Goal: Task Accomplishment & Management: Use online tool/utility

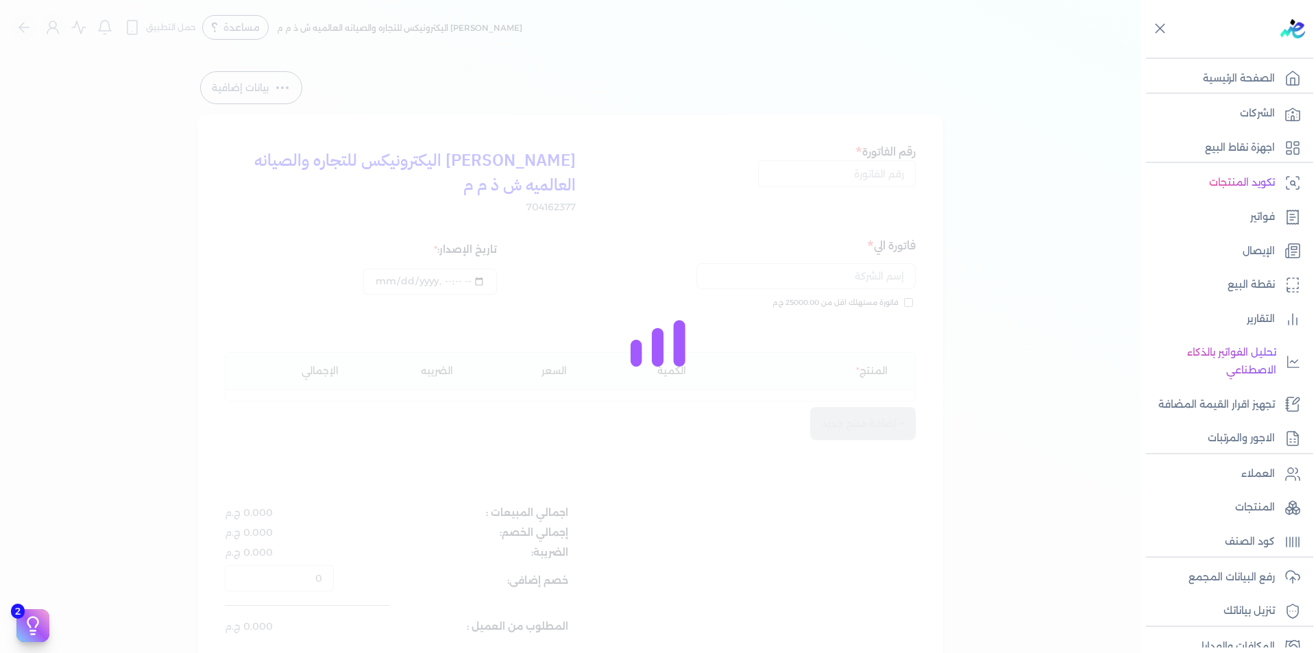
select select "EGP"
select select "B"
select select "EGS"
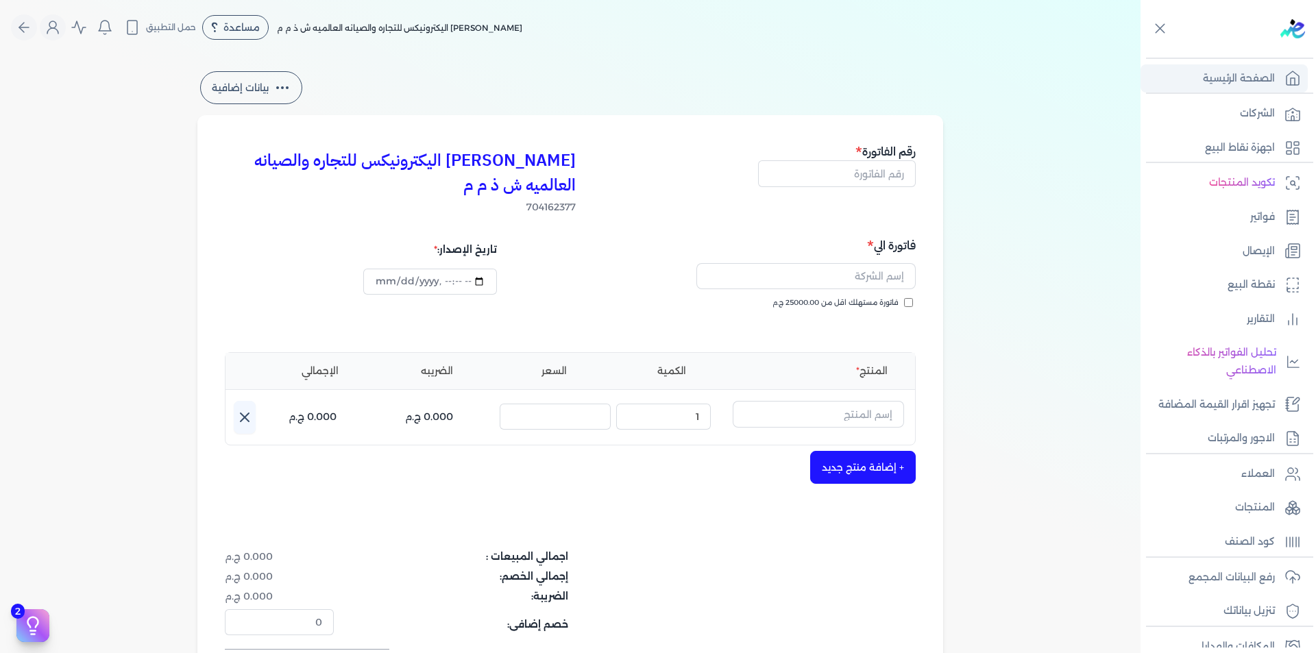
click at [1278, 73] on link "الصفحة الرئيسية" at bounding box center [1223, 78] width 167 height 29
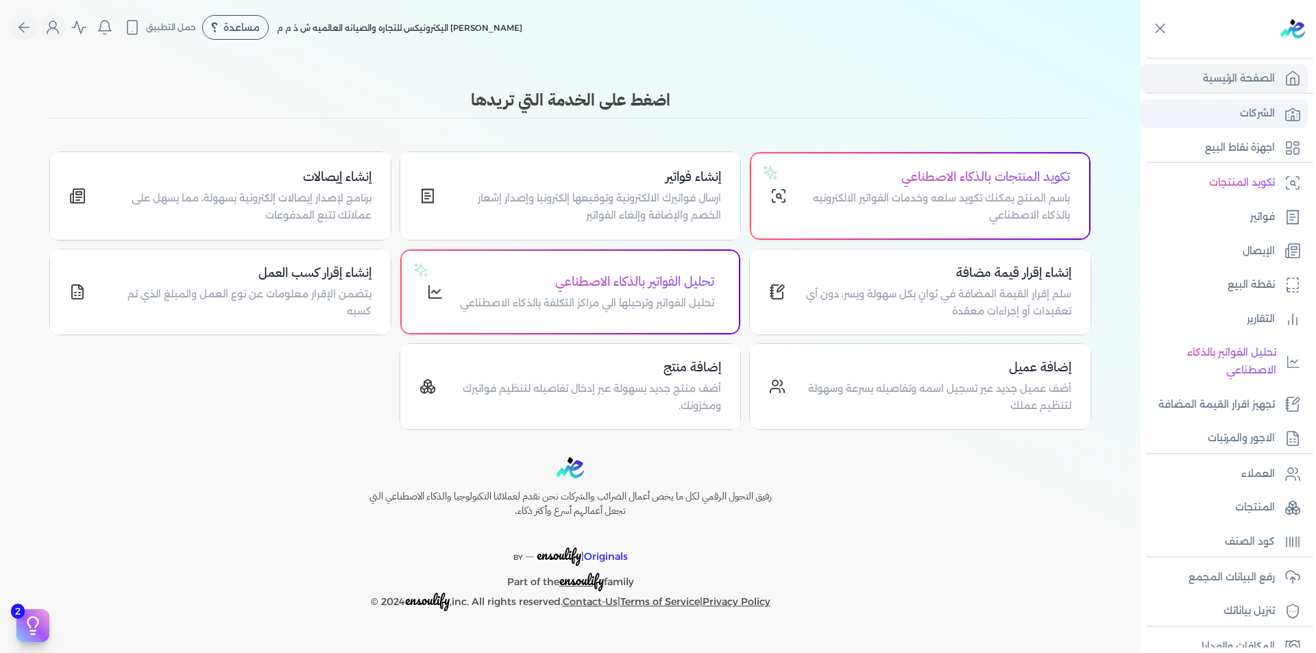
click at [1258, 121] on p "الشركات" at bounding box center [1257, 114] width 35 height 18
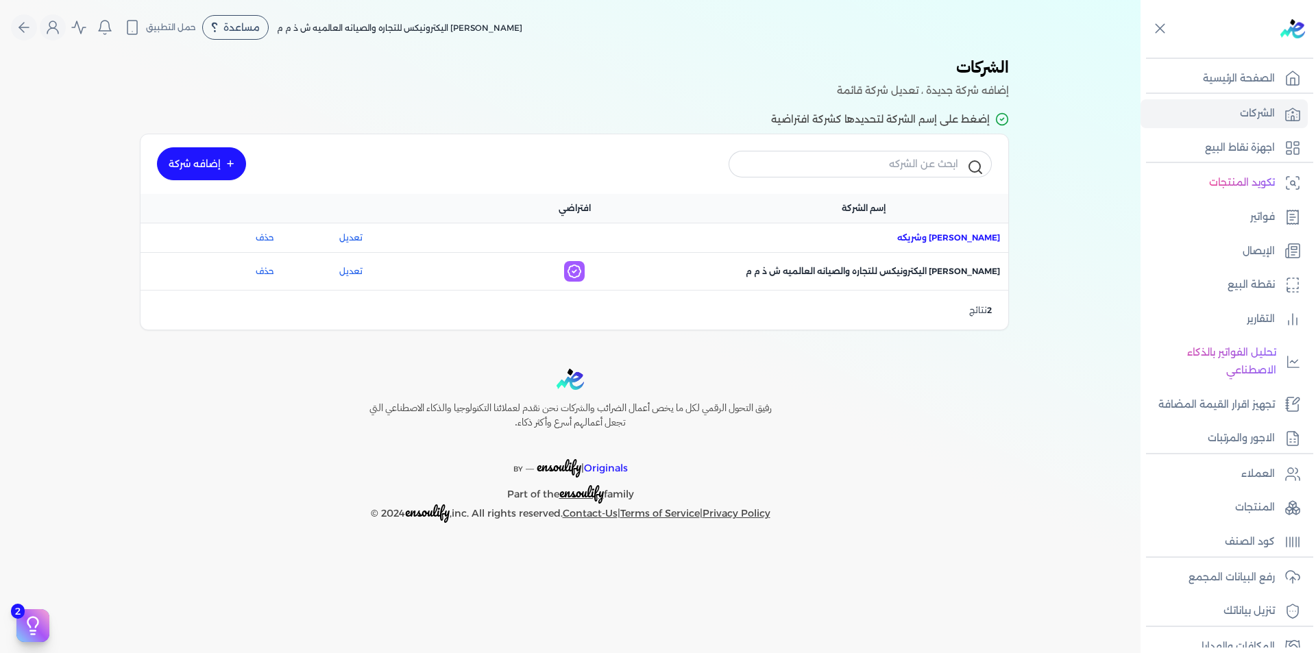
click at [943, 237] on span "اسم الشركة : مصطفى أحمد خلف الله وشريكه" at bounding box center [948, 238] width 103 height 12
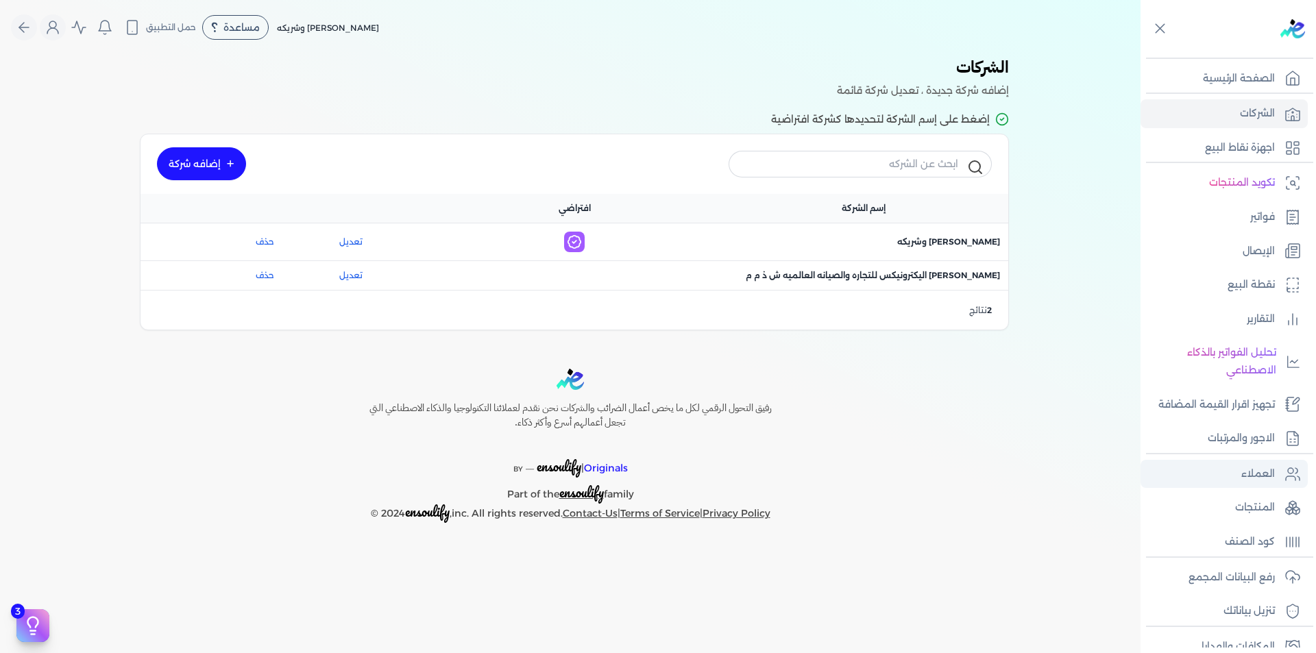
click at [1275, 476] on link "العملاء" at bounding box center [1223, 474] width 167 height 29
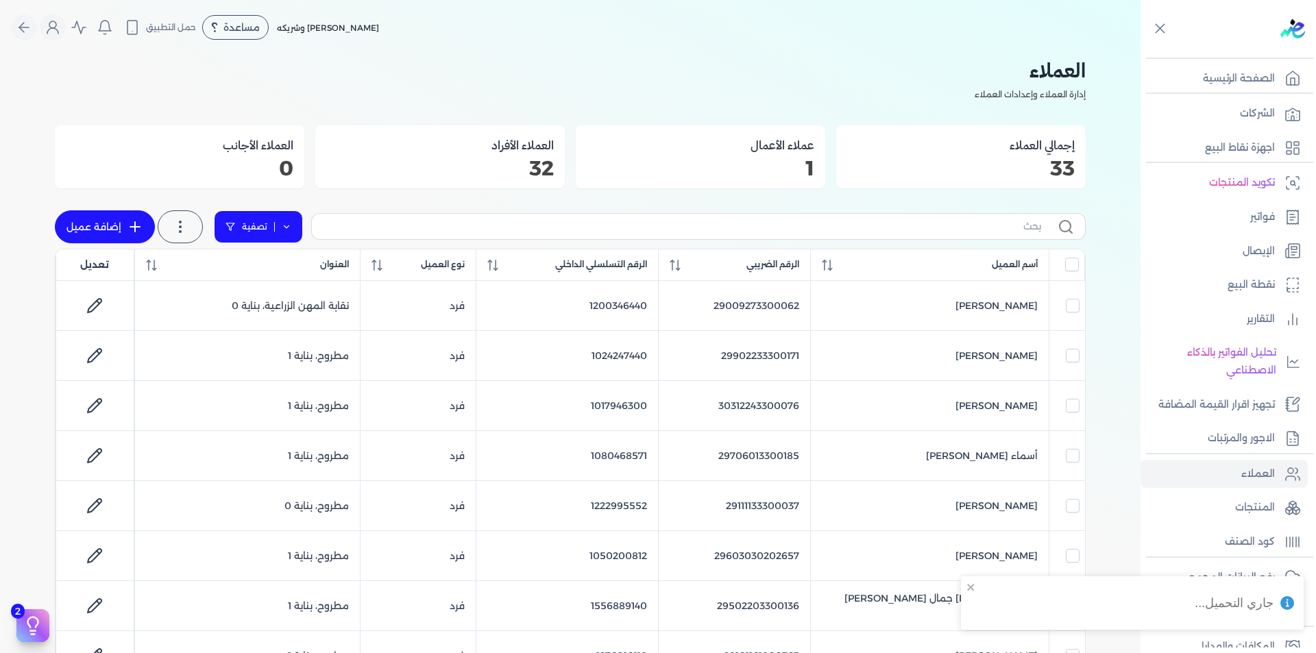
click at [293, 223] on link "تصفية" at bounding box center [258, 226] width 89 height 33
click at [267, 263] on button "اضافة تصفية" at bounding box center [268, 270] width 83 height 16
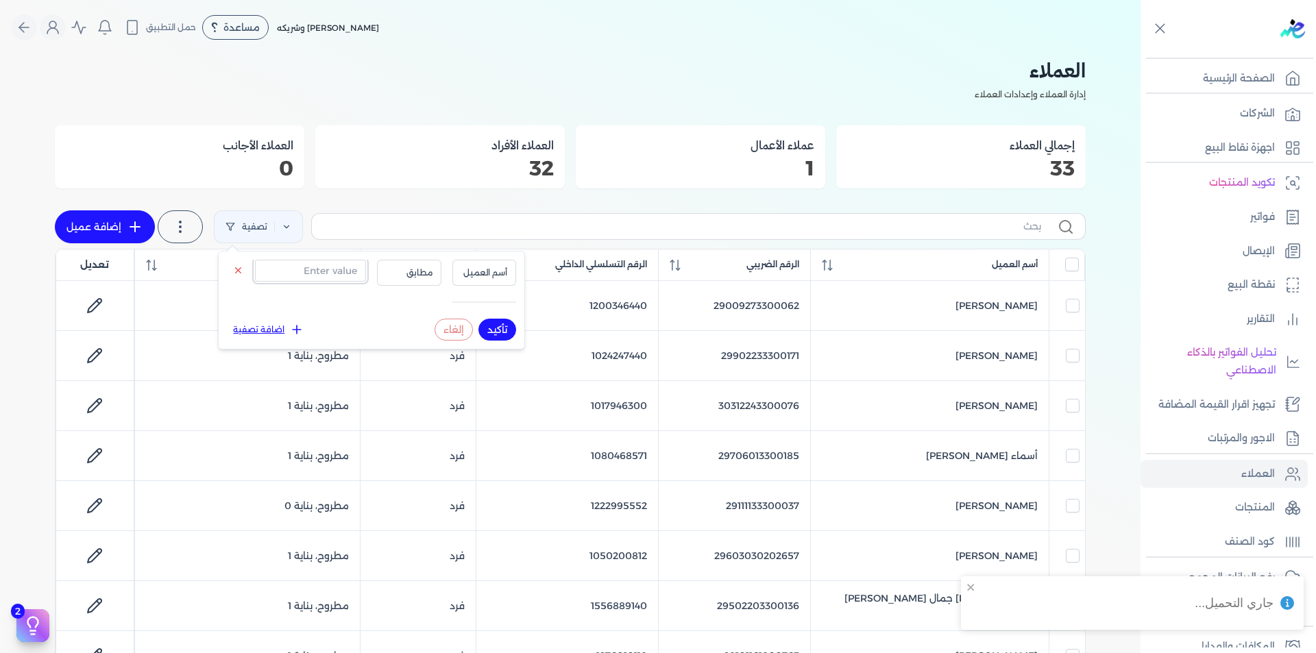
click at [288, 275] on input "text" at bounding box center [310, 271] width 111 height 22
paste input "2970243300076"
type input "2970243300076"
click at [486, 270] on span "أسم العميل" at bounding box center [484, 273] width 47 height 12
click at [487, 315] on li "الرقم الضريبي" at bounding box center [456, 315] width 104 height 12
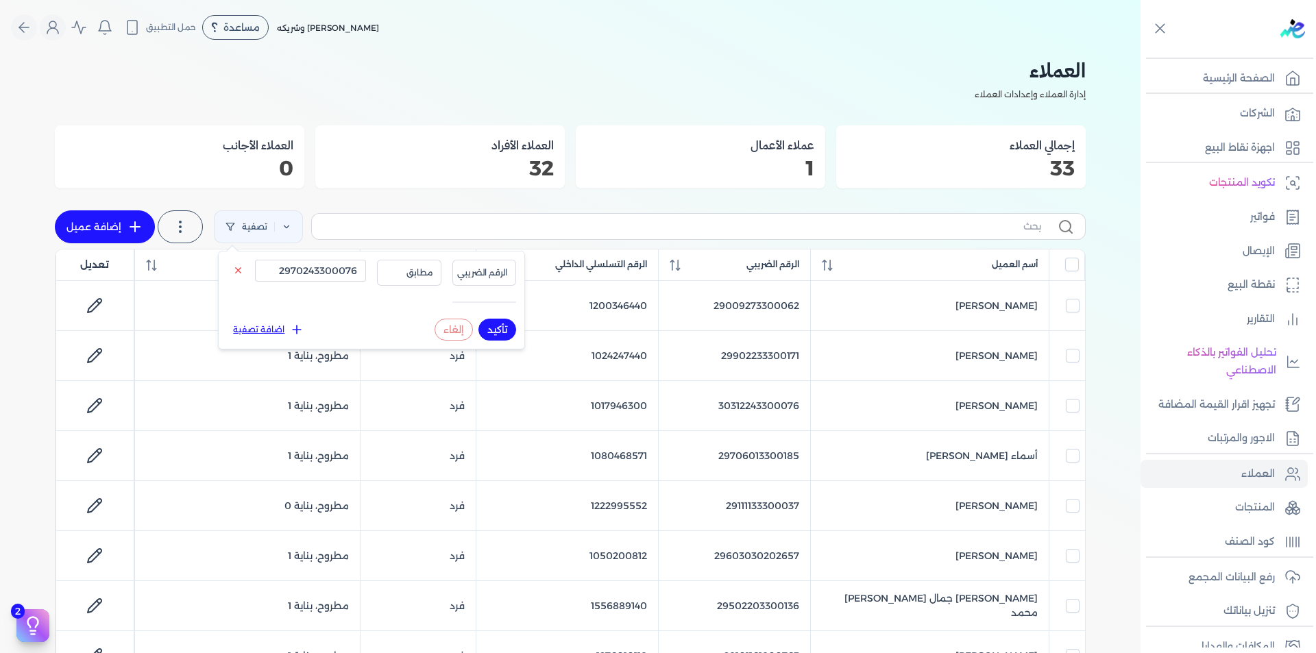
click at [492, 323] on button "تأكيد" at bounding box center [497, 330] width 38 height 22
checkbox input "false"
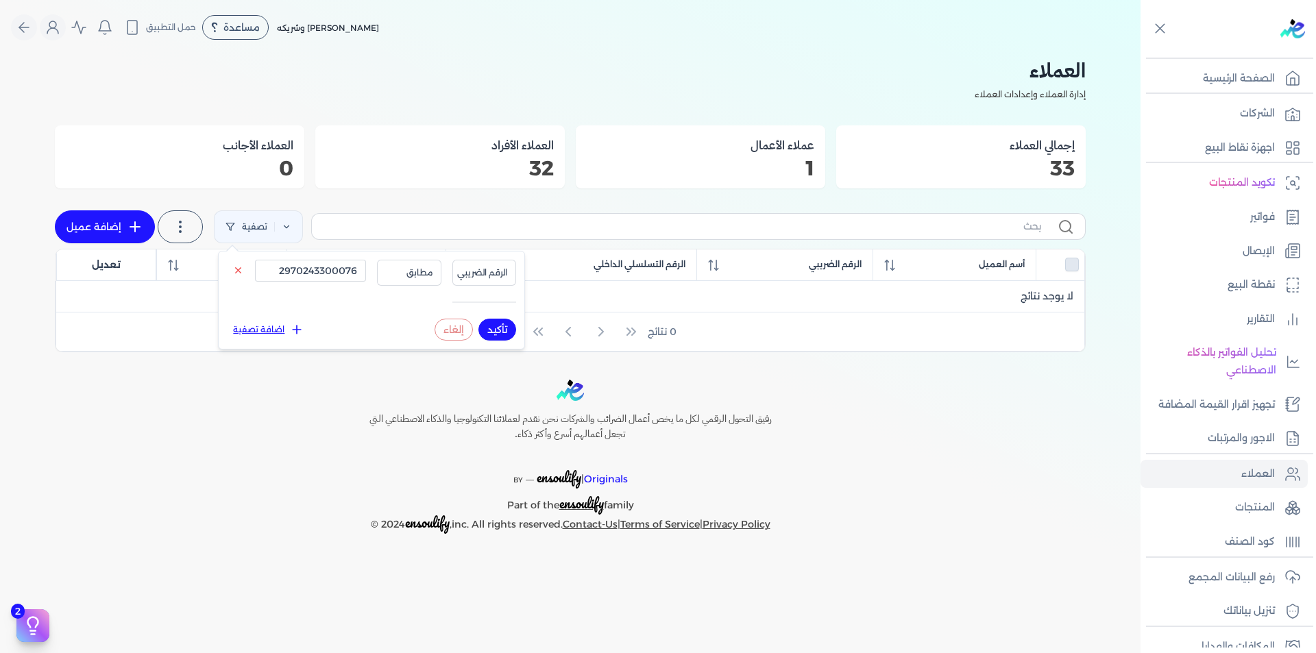
click at [436, 326] on button "إلغاء" at bounding box center [454, 330] width 38 height 22
checkbox input "false"
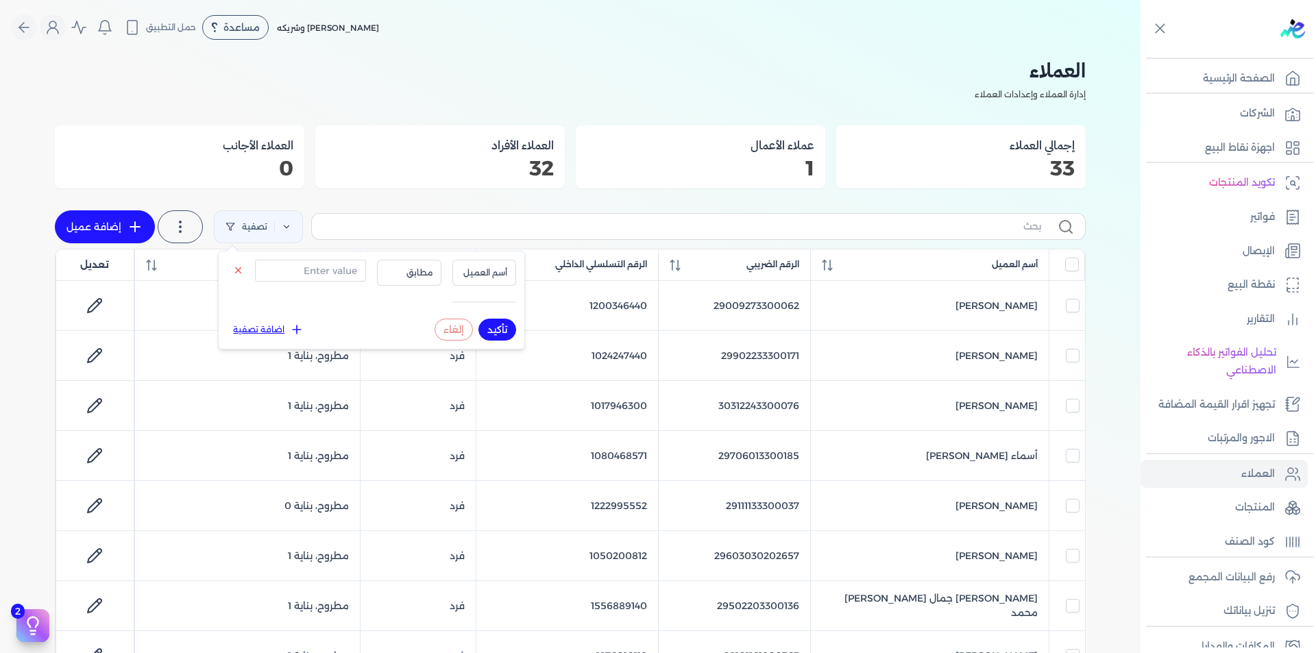
click at [452, 330] on button "إلغاء" at bounding box center [454, 330] width 38 height 22
click at [1003, 236] on label at bounding box center [698, 226] width 774 height 26
click at [1003, 234] on input "text" at bounding box center [682, 226] width 718 height 14
click at [1011, 230] on input "text" at bounding box center [682, 226] width 718 height 14
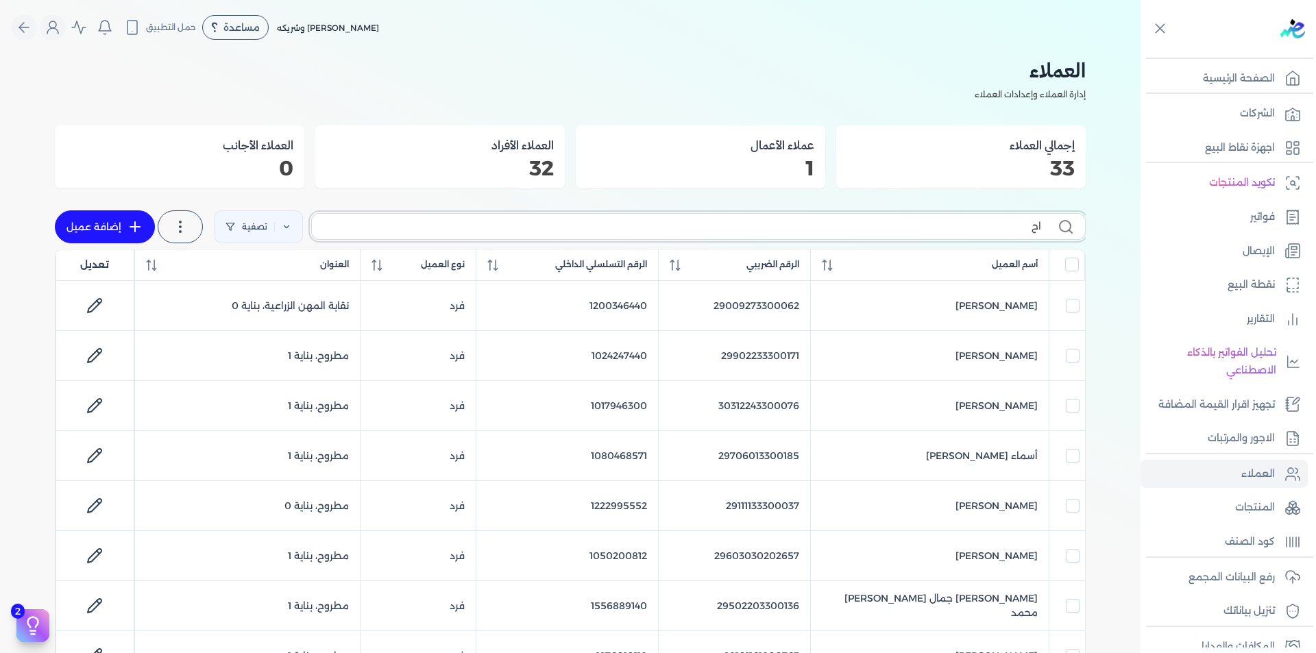
type input "احم"
checkbox input "false"
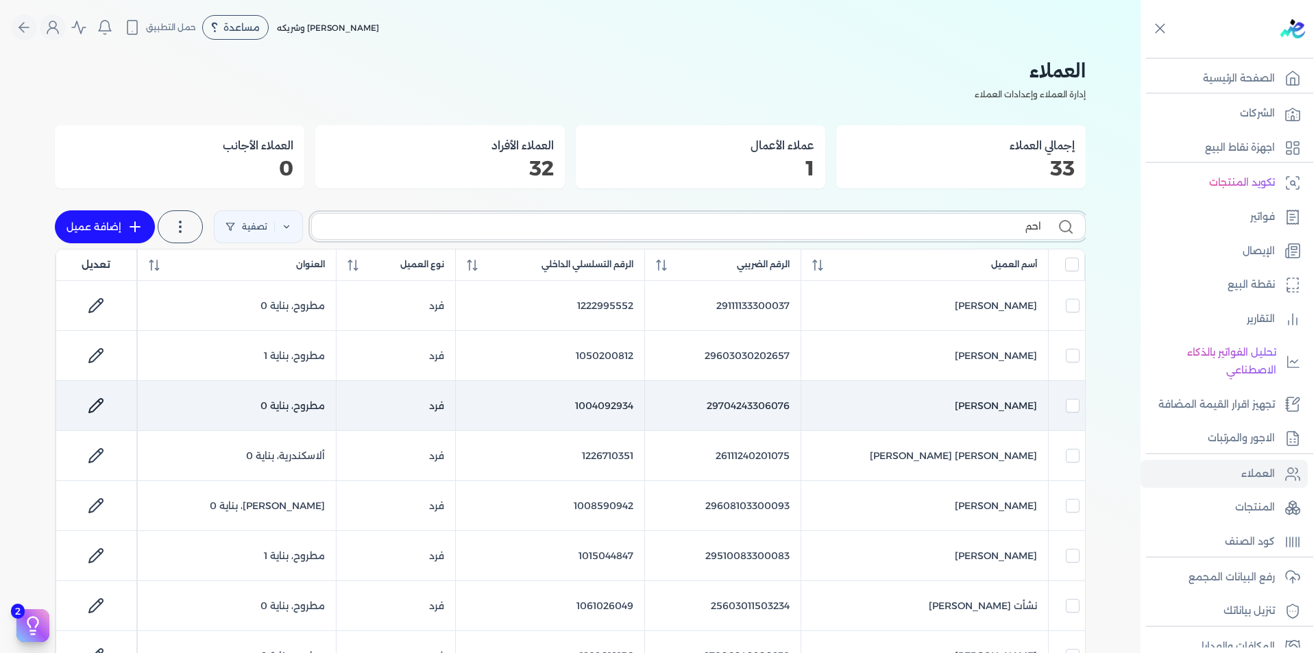
type input "احم"
click at [643, 407] on td "1004092934" at bounding box center [550, 406] width 189 height 50
checkbox input "false"
checkbox input "true"
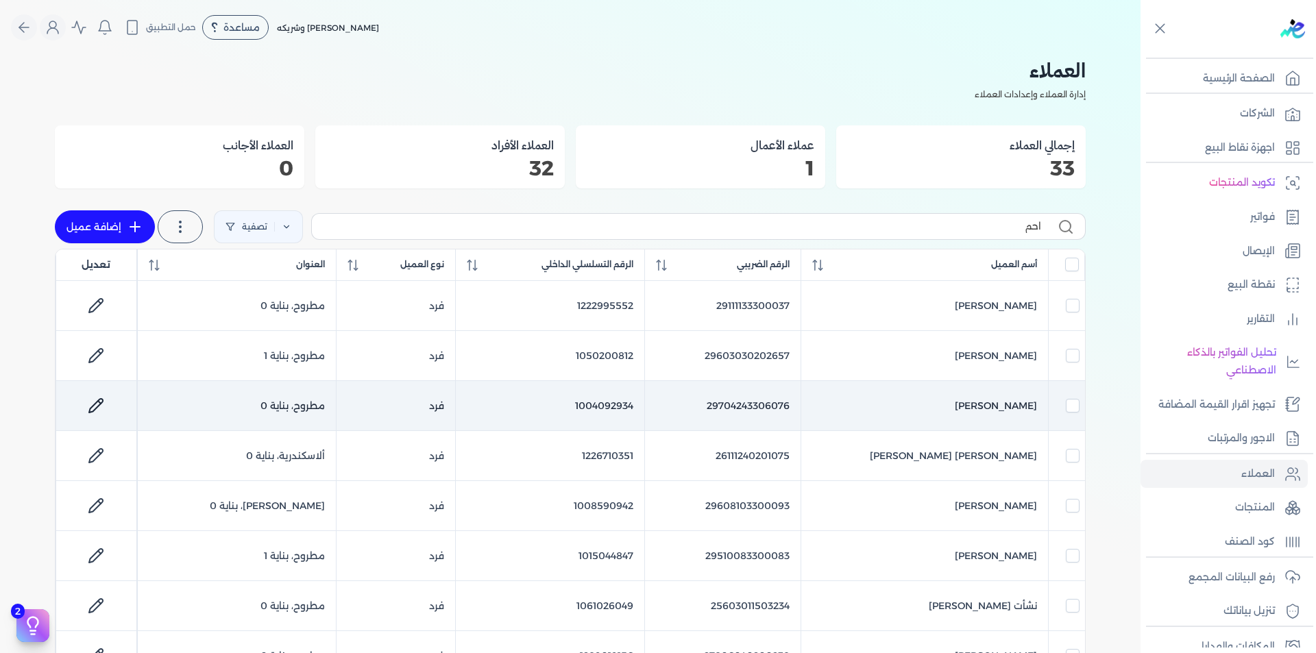
checkbox input "false"
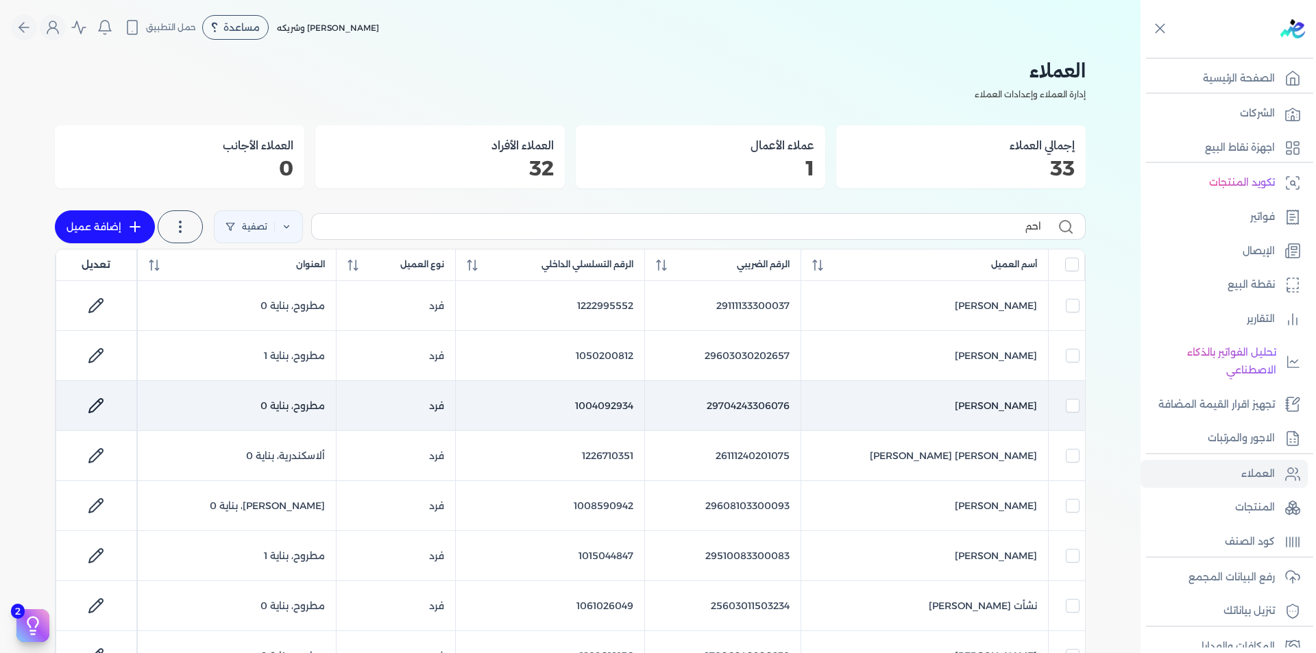
checkbox input "false"
click at [643, 407] on td "1004092934" at bounding box center [550, 406] width 189 height 50
checkbox input "false"
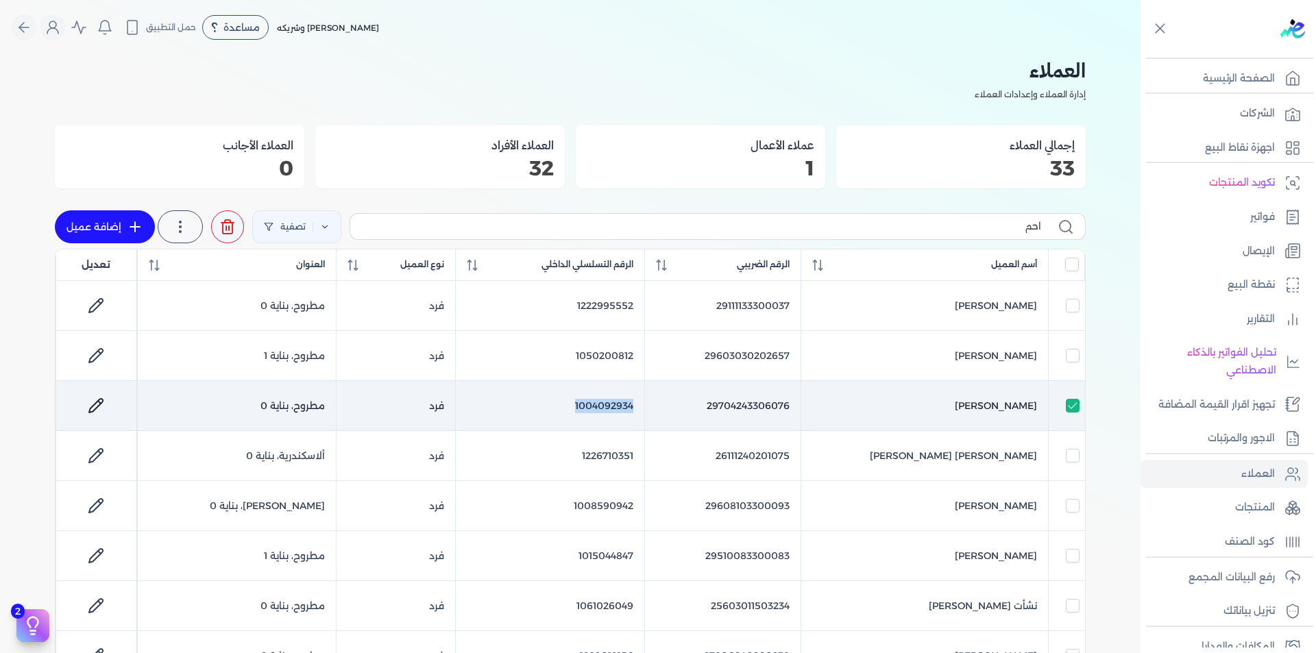
checkbox input "false"
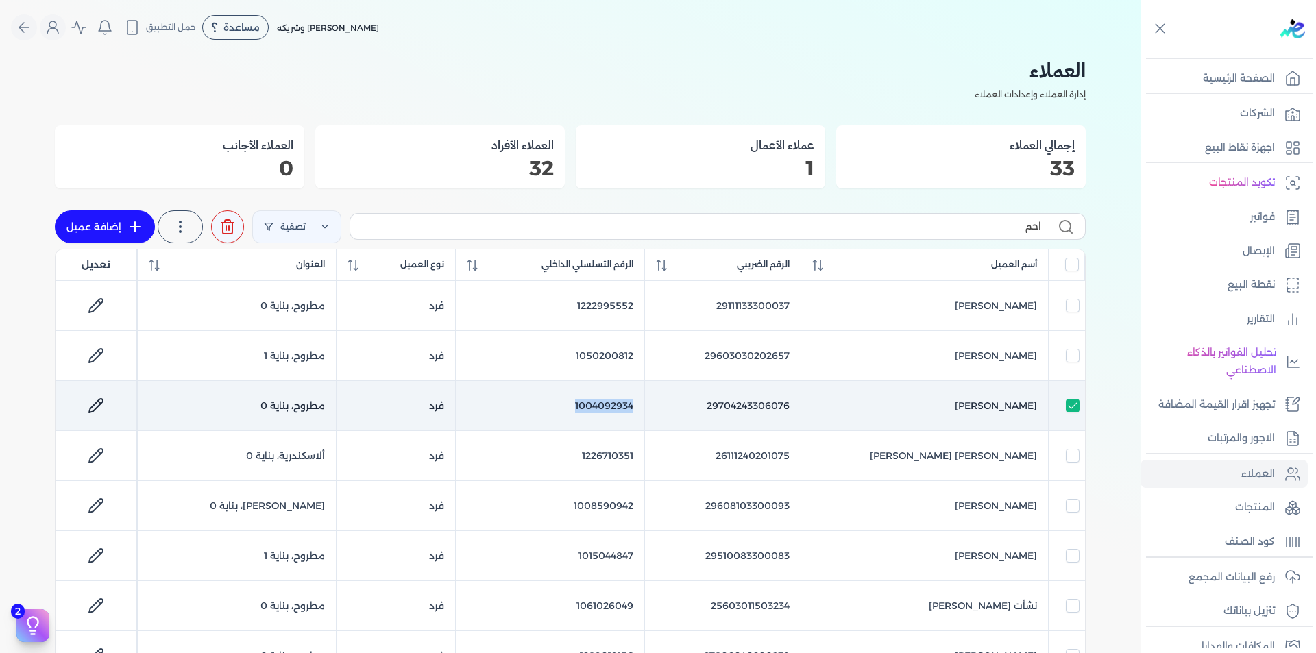
checkbox input "false"
copy td "1004092934"
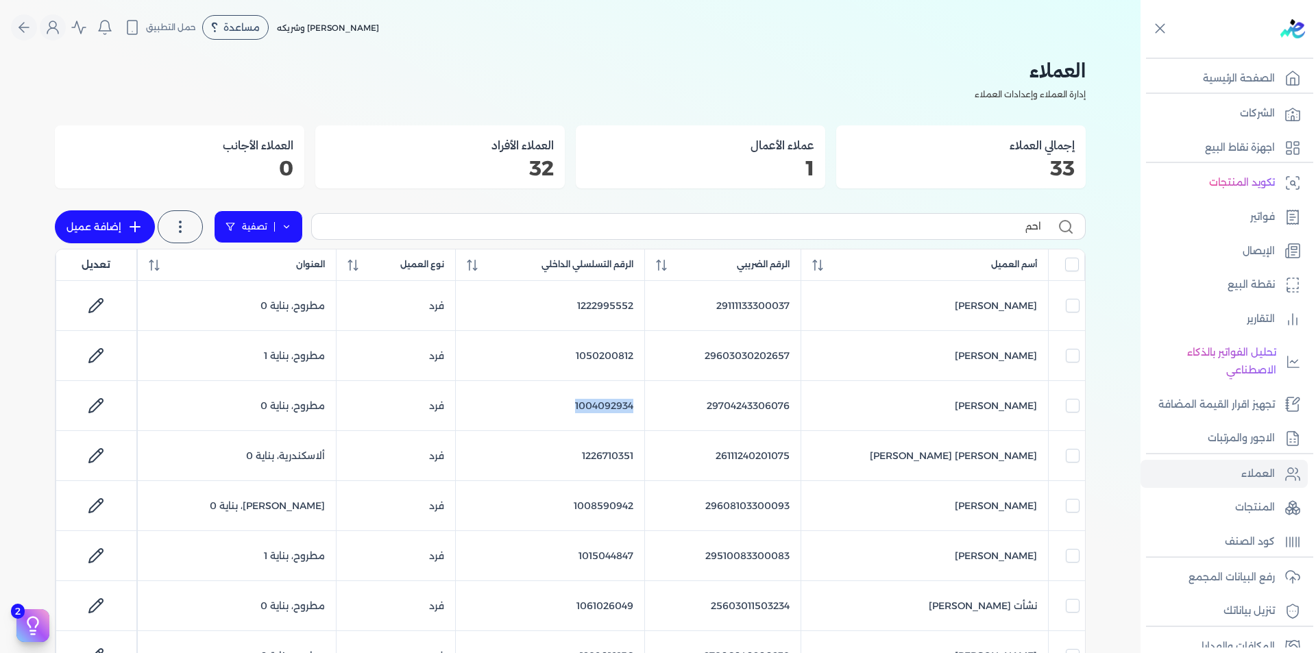
click at [292, 219] on link "تصفية" at bounding box center [258, 226] width 89 height 33
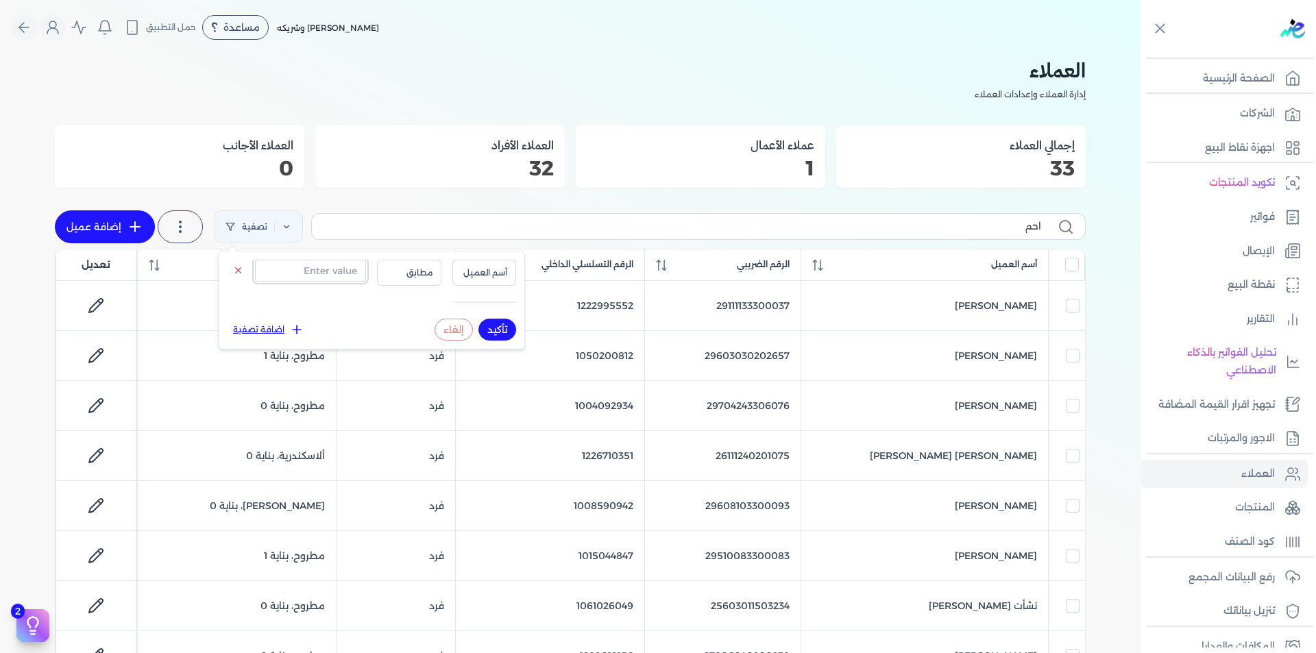
click at [292, 266] on input "text" at bounding box center [310, 271] width 111 height 22
paste input "30108013300224"
type input "30108013300224"
click at [465, 270] on span "أسم العميل" at bounding box center [484, 273] width 47 height 12
click at [488, 318] on li "الرقم الضريبي" at bounding box center [456, 315] width 104 height 12
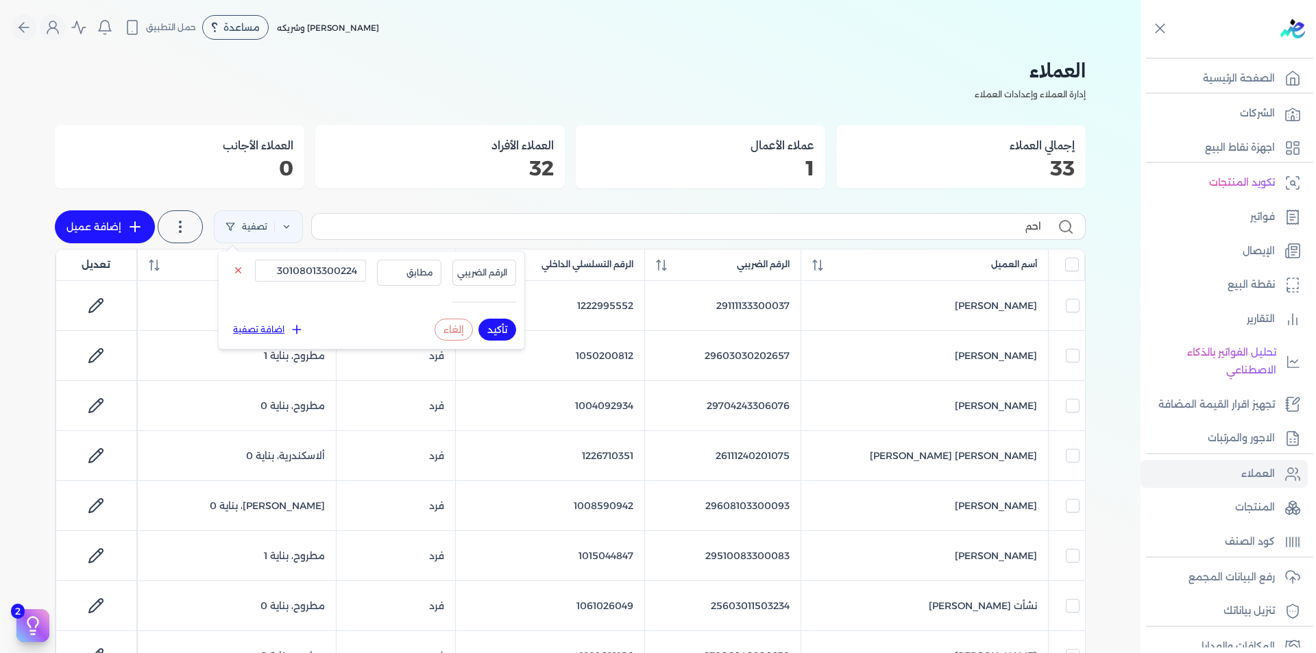
click at [501, 328] on button "تأكيد" at bounding box center [497, 330] width 38 height 22
checkbox input "false"
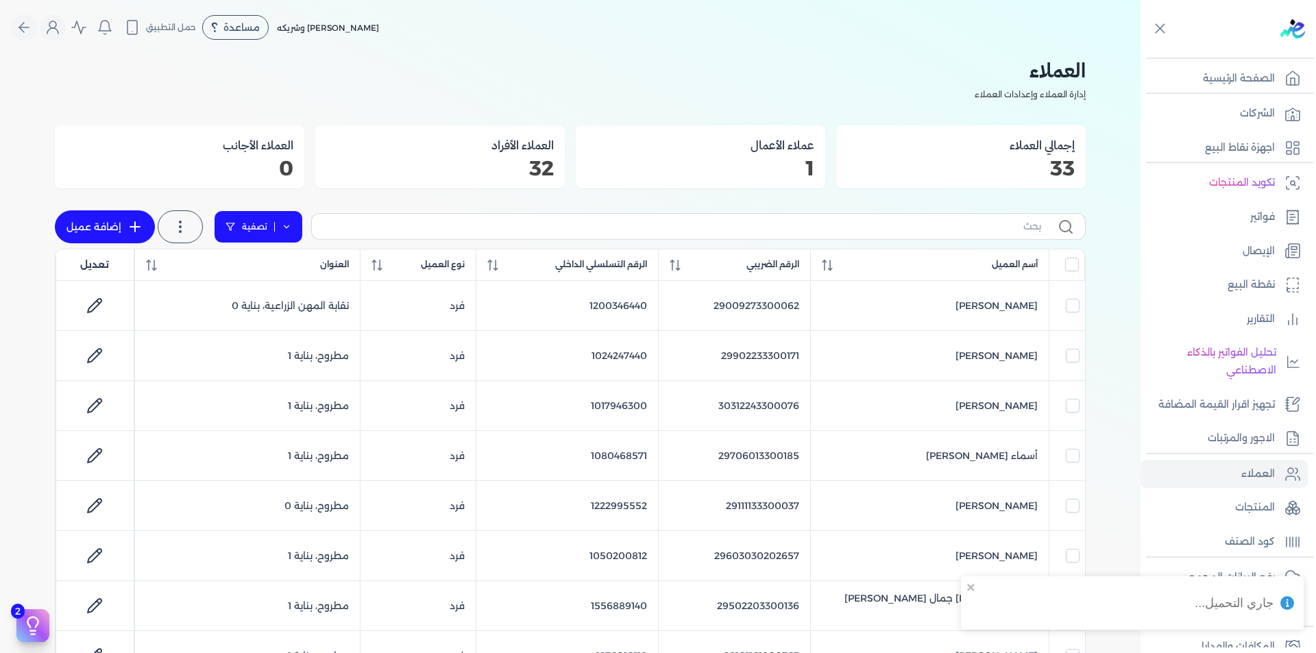
click at [291, 225] on icon at bounding box center [287, 227] width 10 height 10
click at [277, 273] on button "اضافة تصفية" at bounding box center [268, 270] width 83 height 16
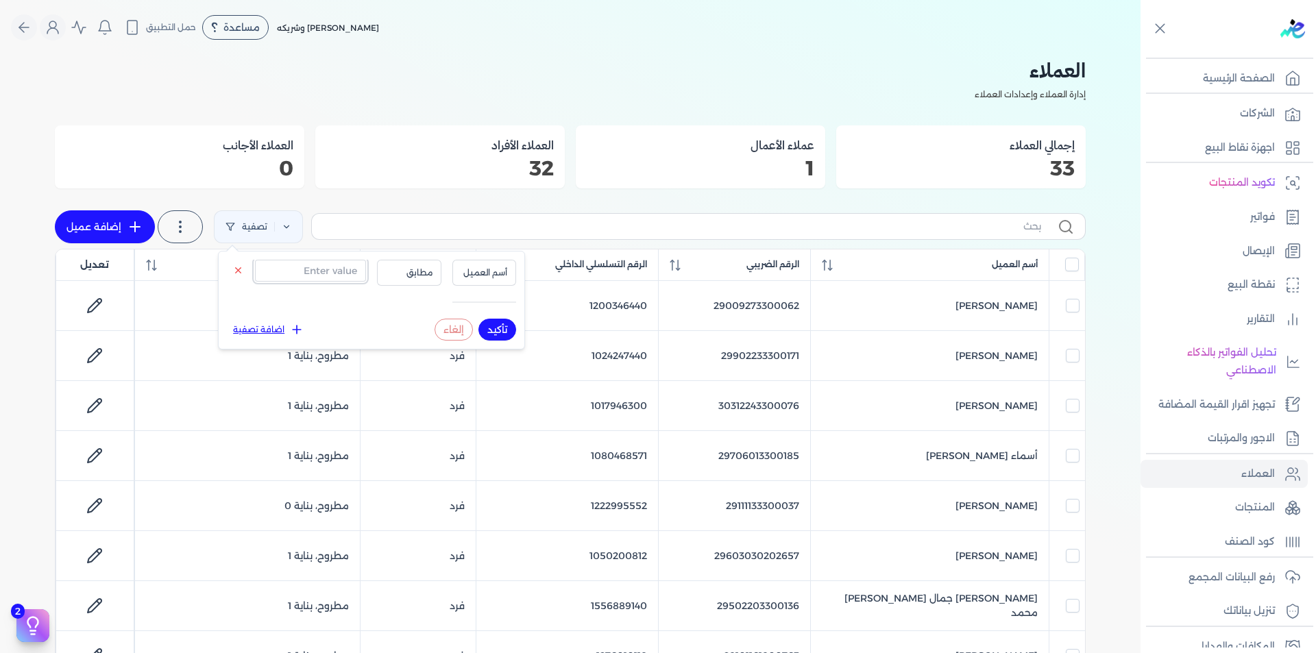
click at [317, 277] on input "text" at bounding box center [310, 271] width 111 height 22
paste input "30108013300224"
type input "30108013300224"
click at [487, 276] on span "أسم العميل" at bounding box center [484, 273] width 47 height 12
click at [496, 319] on li "الرقم الضريبي" at bounding box center [456, 315] width 104 height 12
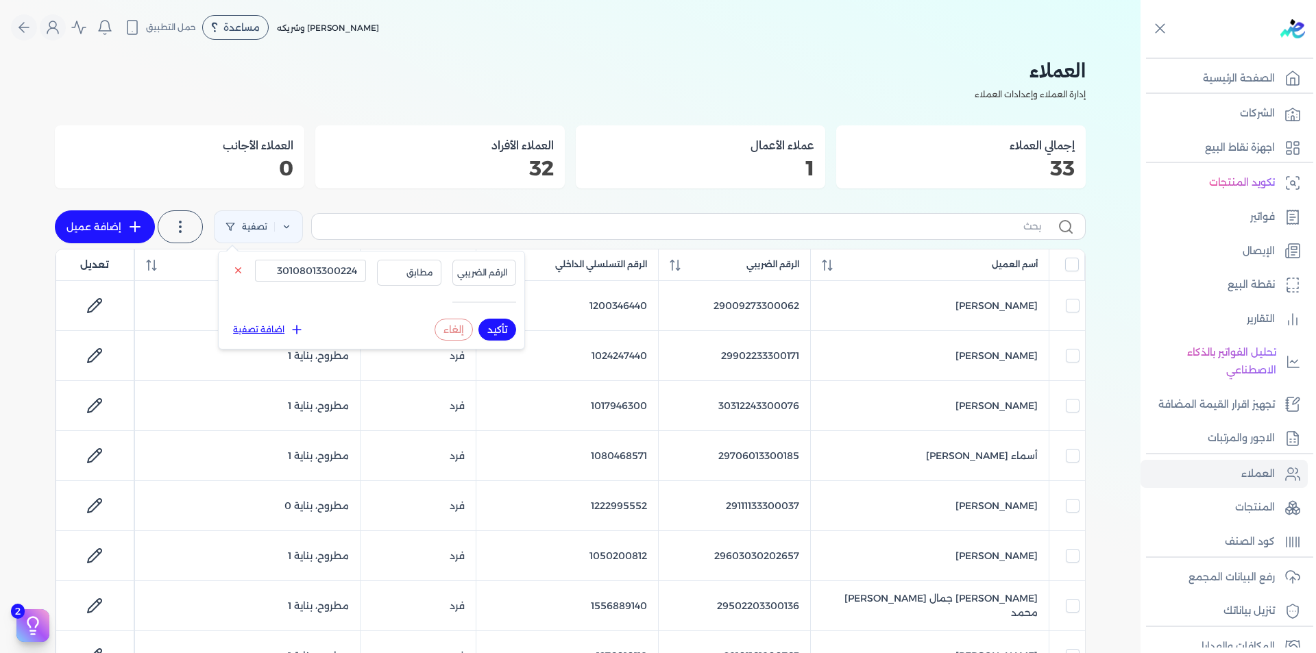
click at [497, 330] on button "تأكيد" at bounding box center [497, 330] width 38 height 22
checkbox input "false"
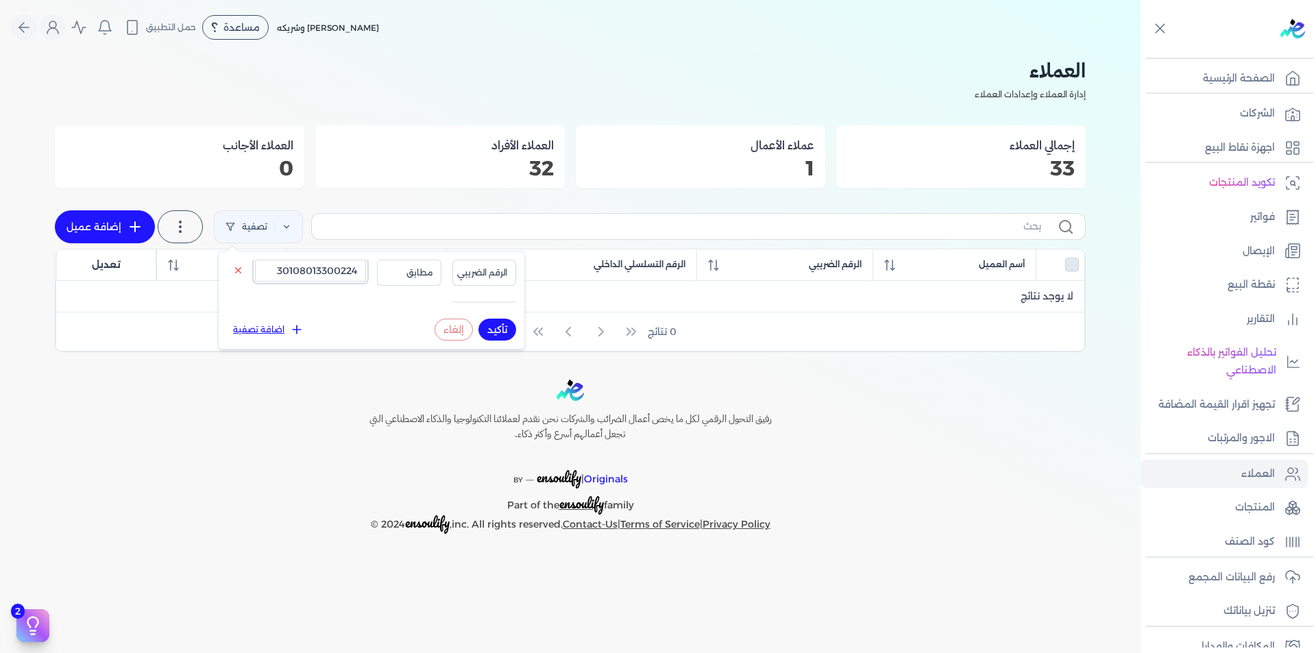
click at [338, 277] on input "30108013300224" at bounding box center [310, 271] width 111 height 22
paste input "29512183300172"
click at [496, 327] on button "تأكيد" at bounding box center [497, 330] width 38 height 22
click at [497, 329] on button "تأكيد" at bounding box center [497, 330] width 38 height 22
click at [342, 264] on input "29512183300172" at bounding box center [310, 271] width 111 height 22
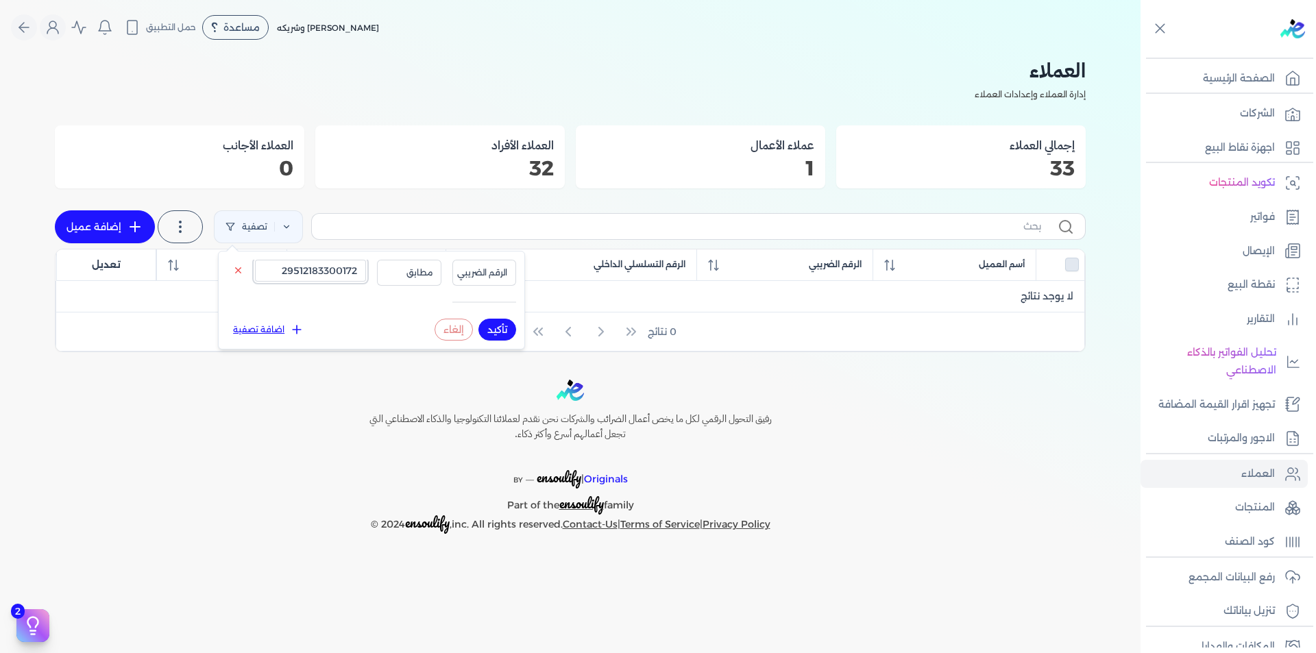
paste input "908023300118"
click at [503, 330] on button "تأكيد" at bounding box center [497, 330] width 38 height 22
click at [324, 269] on input "29908023300118" at bounding box center [310, 271] width 111 height 22
paste input "8309030200311"
click at [496, 328] on button "تأكيد" at bounding box center [497, 330] width 38 height 22
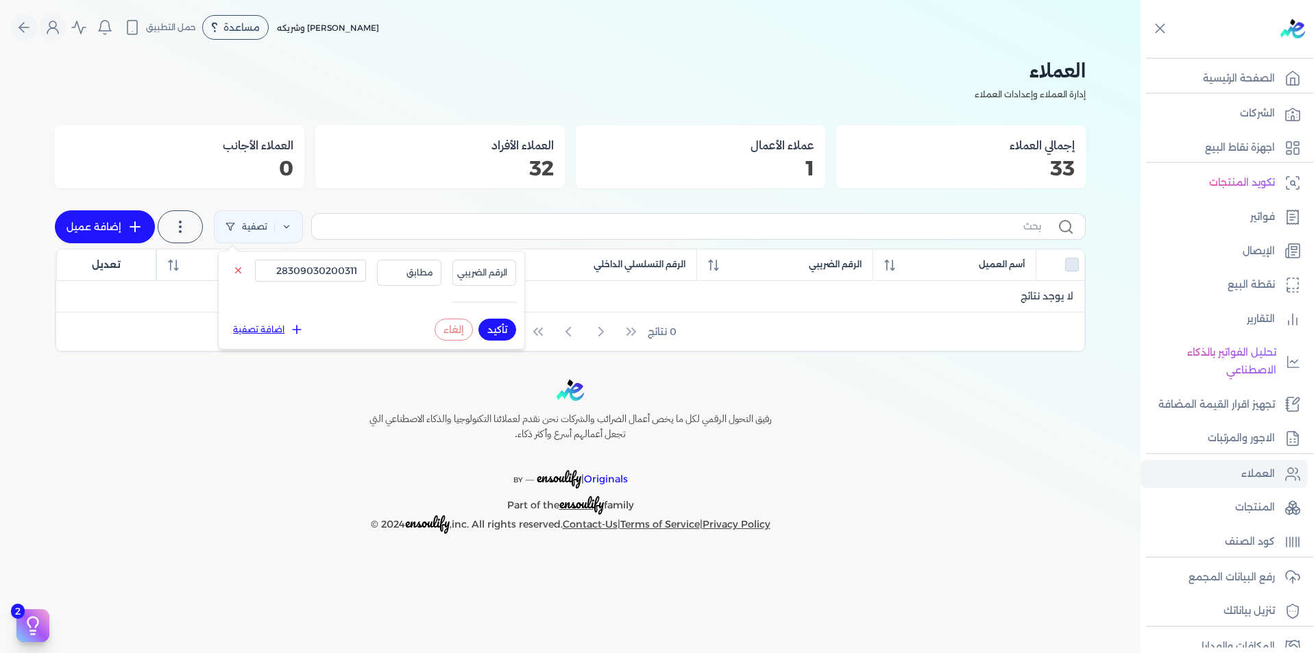
click at [496, 328] on button "تأكيد" at bounding box center [497, 330] width 38 height 22
click at [341, 267] on input "28309030200311" at bounding box center [310, 271] width 111 height 22
paste input "9007253300217"
type input "29007253300217"
click at [500, 329] on button "تأكيد" at bounding box center [497, 330] width 38 height 22
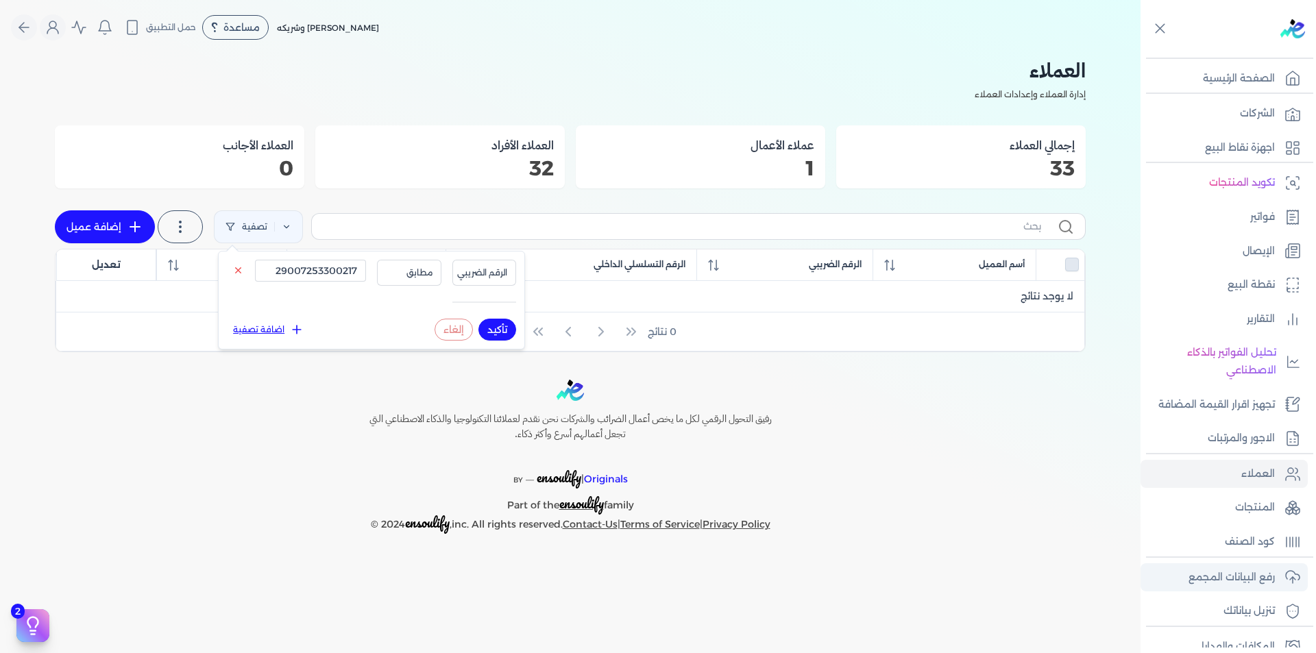
click at [1263, 582] on p "رفع البيانات المجمع" at bounding box center [1231, 578] width 86 height 18
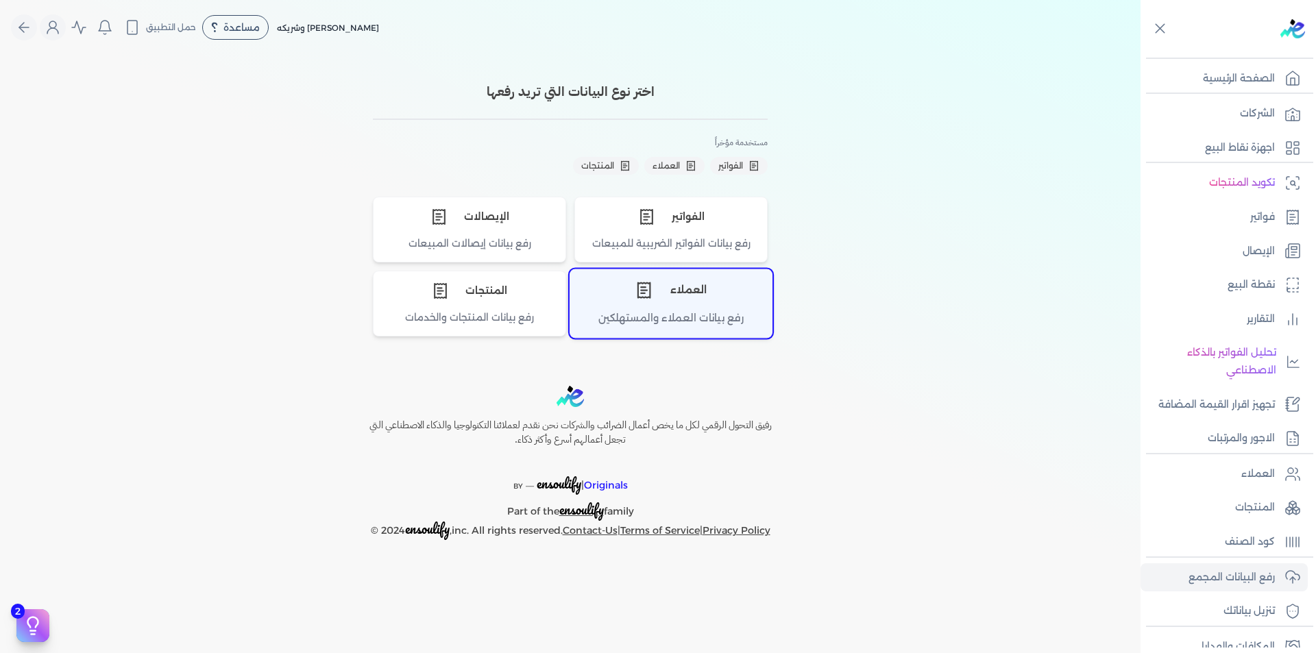
click at [674, 313] on div "رفع بيانات العملاء والمستهلكين" at bounding box center [670, 323] width 201 height 27
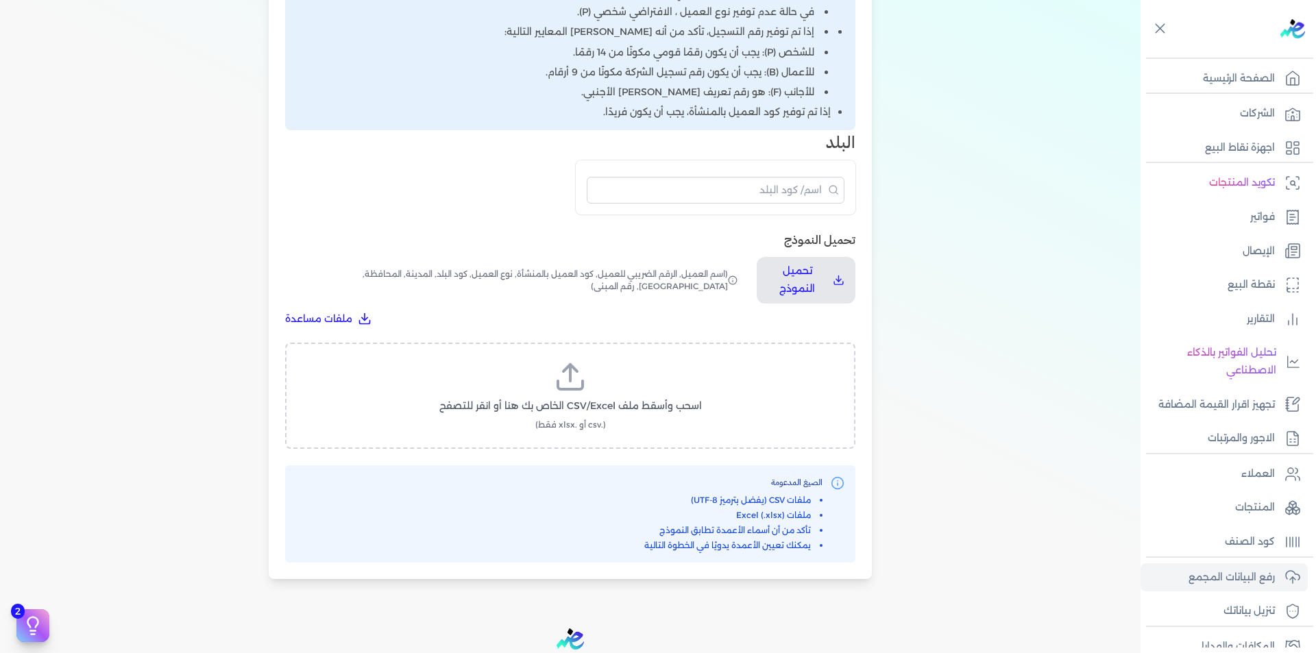
scroll to position [411, 0]
click at [611, 395] on label "اسحب وأسقط ملف CSV/Excel الخاص بك هنا أو انقر للتصفح (.csv أو .xlsx فقط)" at bounding box center [570, 394] width 535 height 71
click at [0, 0] on input "اسحب وأسقط ملف CSV/Excel الخاص بك هنا أو انقر للتصفح (.csv أو .xlsx فقط)" at bounding box center [0, 0] width 0 height 0
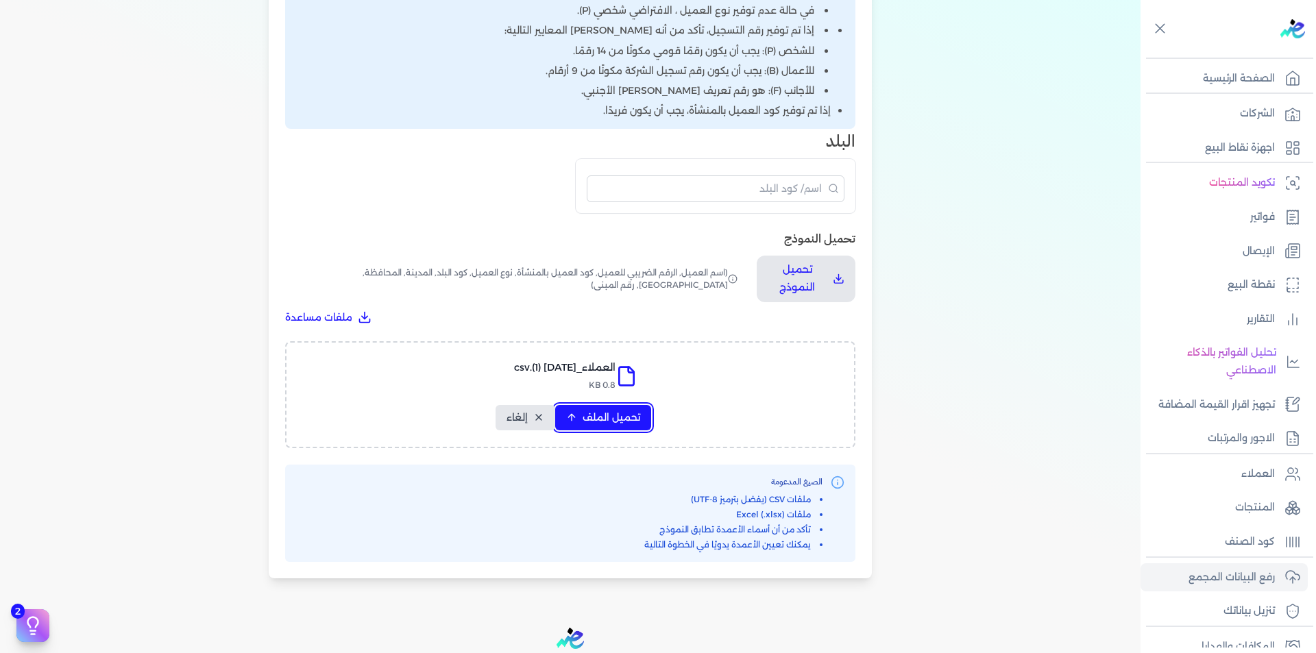
click at [618, 416] on span "تحميل الملف" at bounding box center [612, 418] width 58 height 14
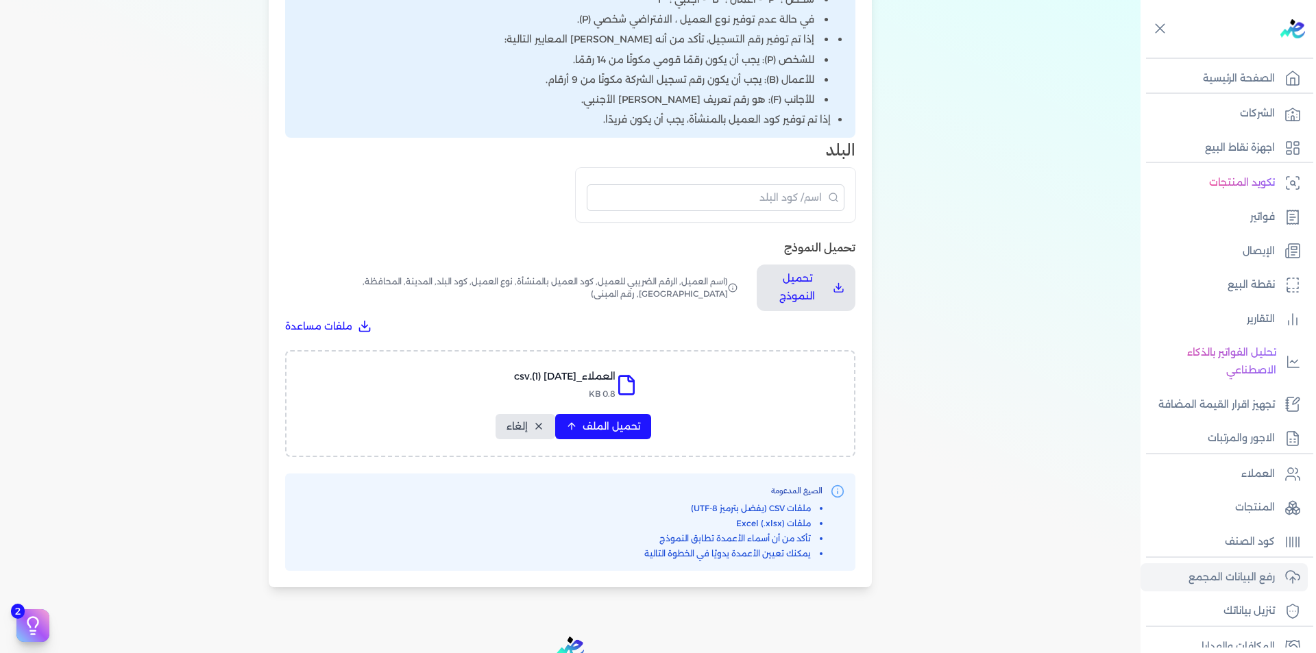
select select "أسم العميل"
select select "الرقم الضريبي"
select select "الرقم التسلسلي الداخلي"
select select "نوع العميل"
select select "كود البلد"
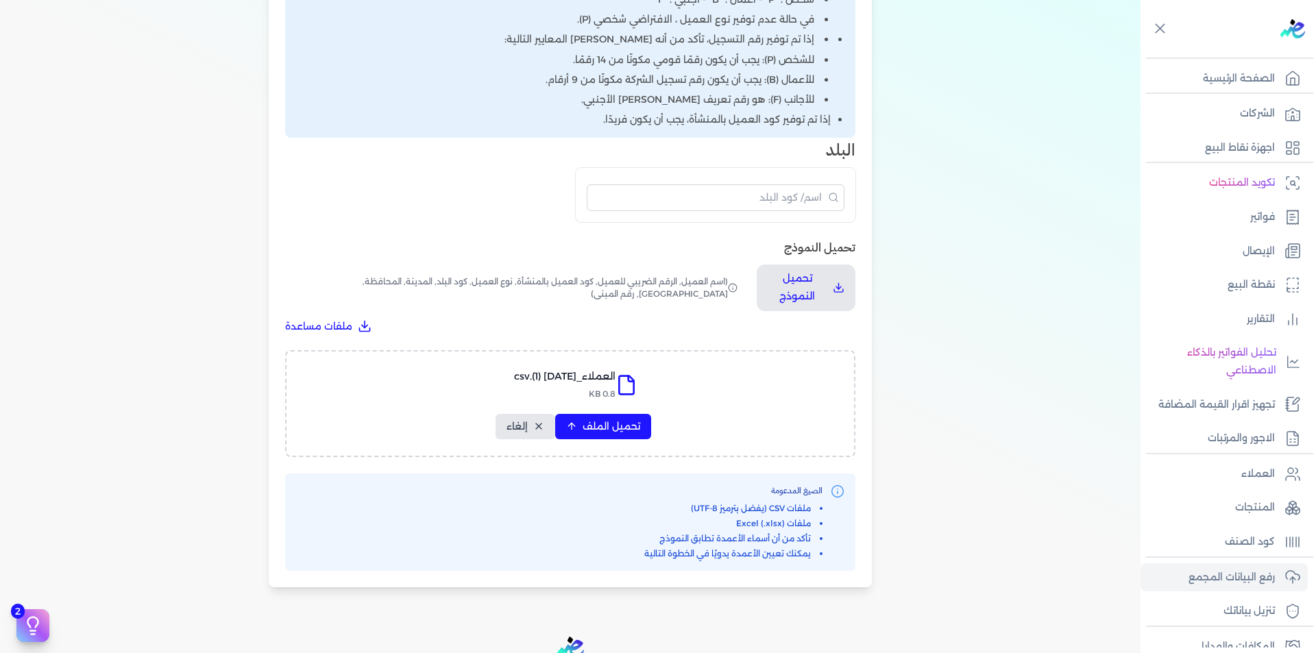
select select "city"
select select "المحافظة"
select select "الشارع"
select select "رقم المبنى"
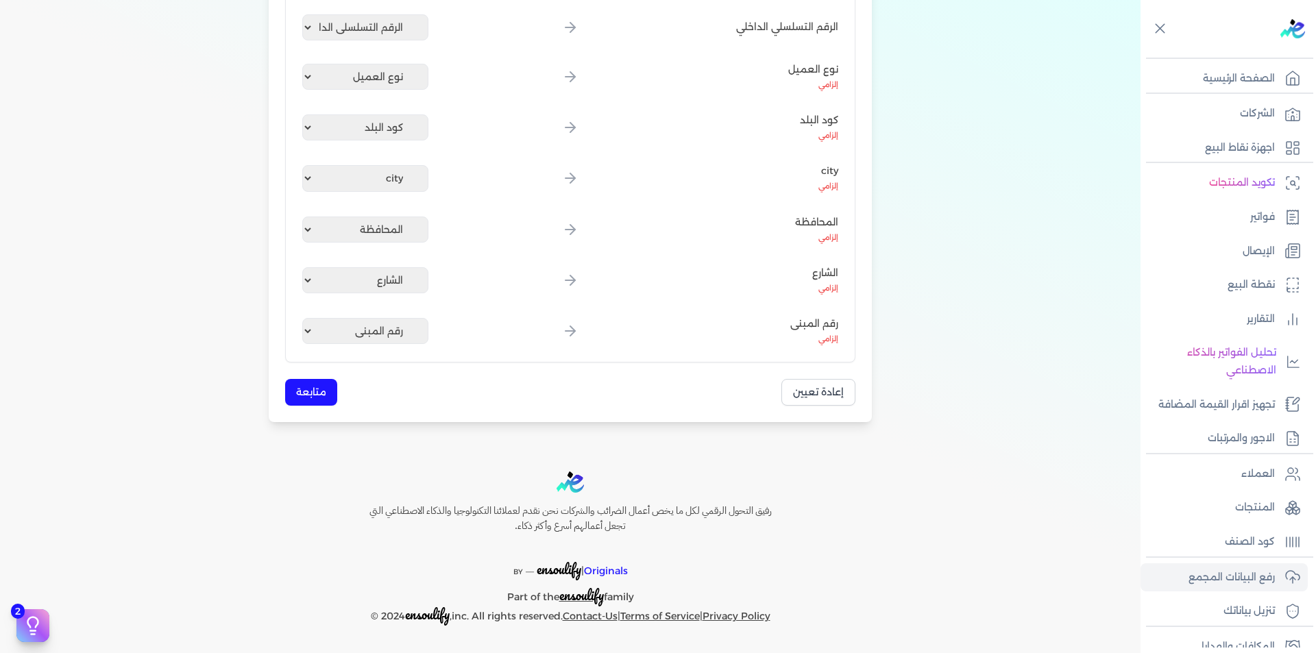
drag, startPoint x: 347, startPoint y: 382, endPoint x: 269, endPoint y: 416, distance: 84.4
click at [335, 386] on div "إعادة تعيين متابعة" at bounding box center [570, 392] width 570 height 27
click at [303, 397] on button "متابعة" at bounding box center [311, 392] width 52 height 27
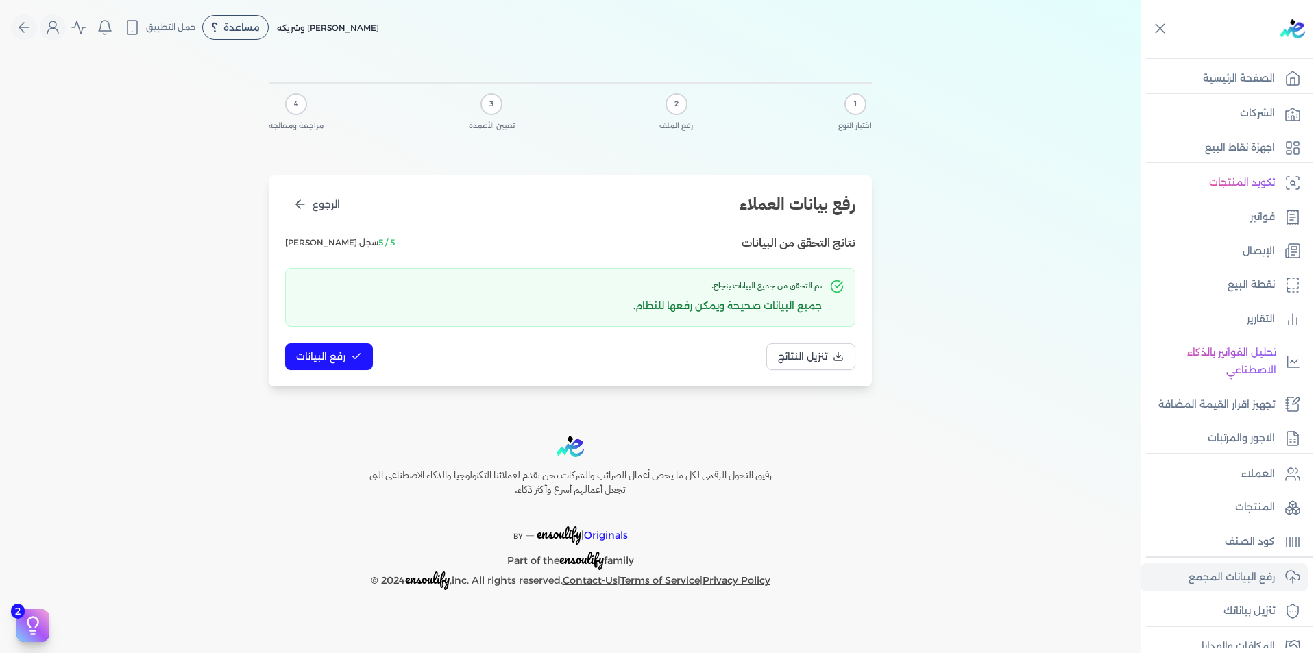
scroll to position [0, 0]
click at [351, 363] on button "رفع البيانات" at bounding box center [329, 356] width 88 height 27
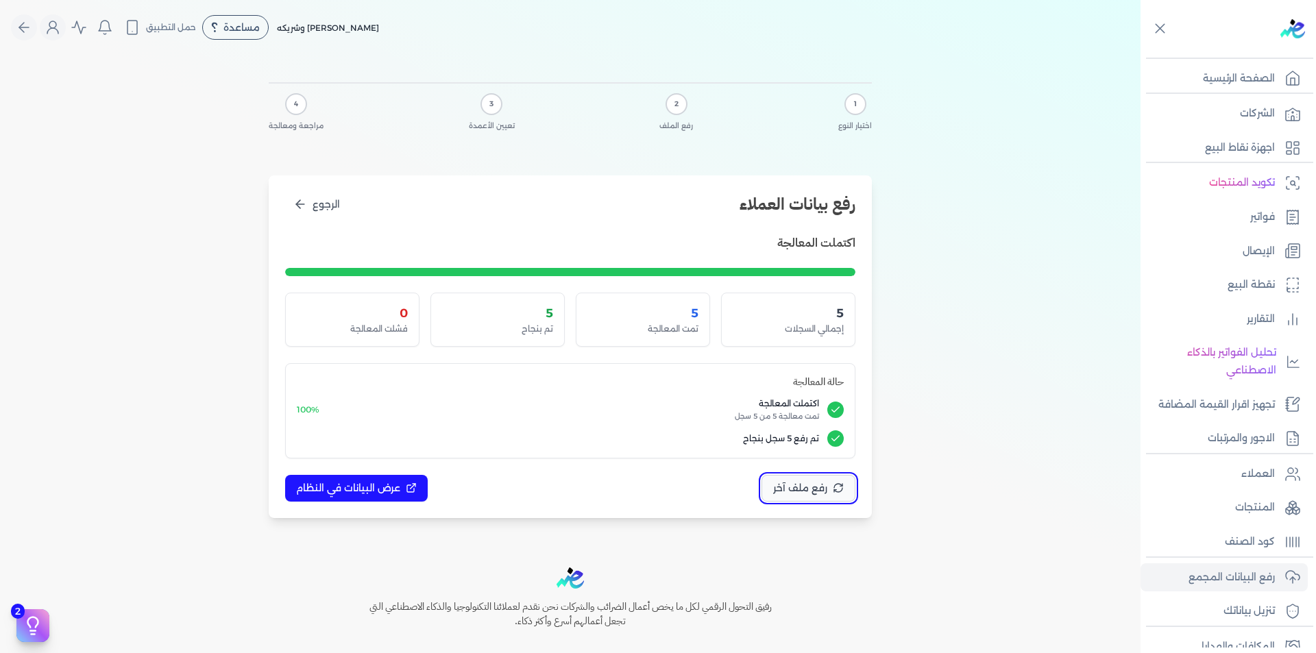
click at [792, 490] on span "رفع ملف آخر" at bounding box center [800, 488] width 54 height 14
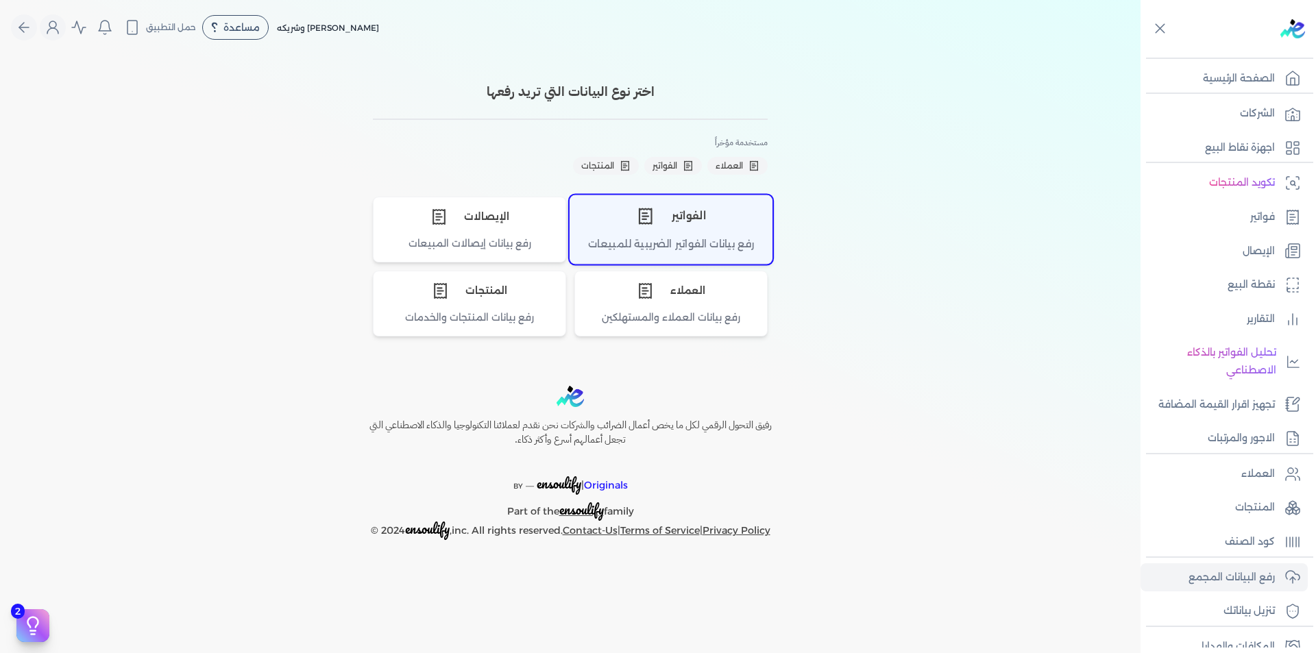
click at [678, 215] on div "الفواتير" at bounding box center [670, 215] width 201 height 41
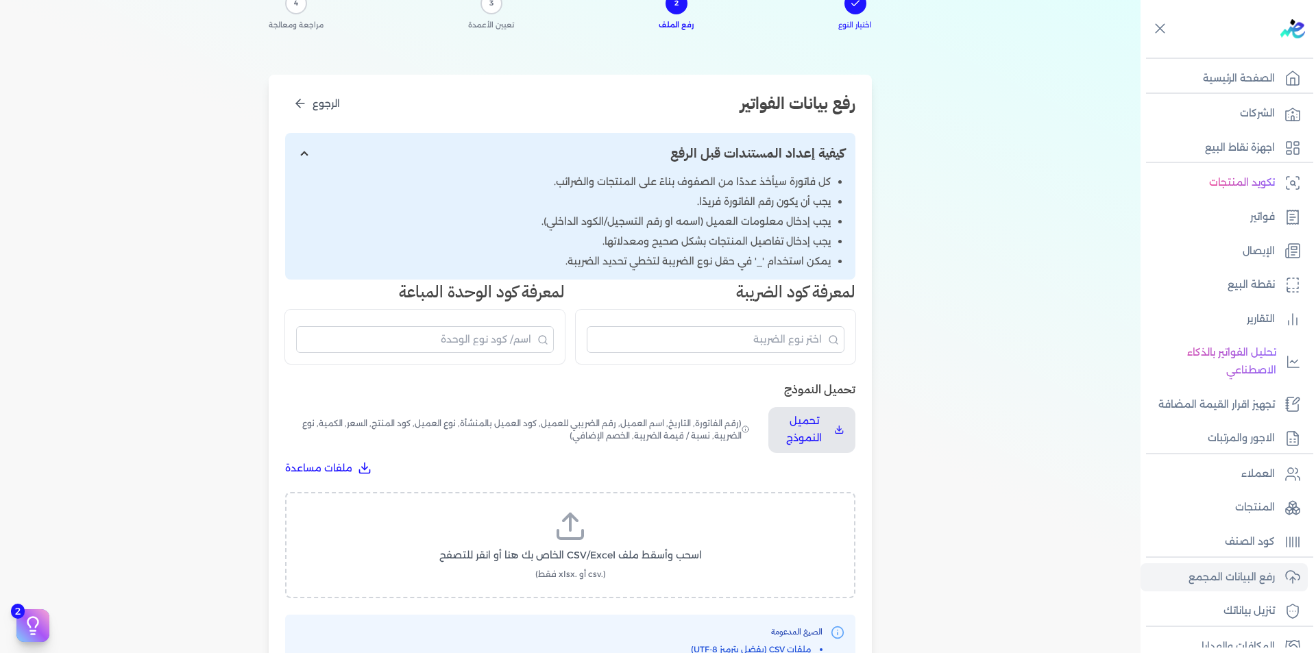
scroll to position [274, 0]
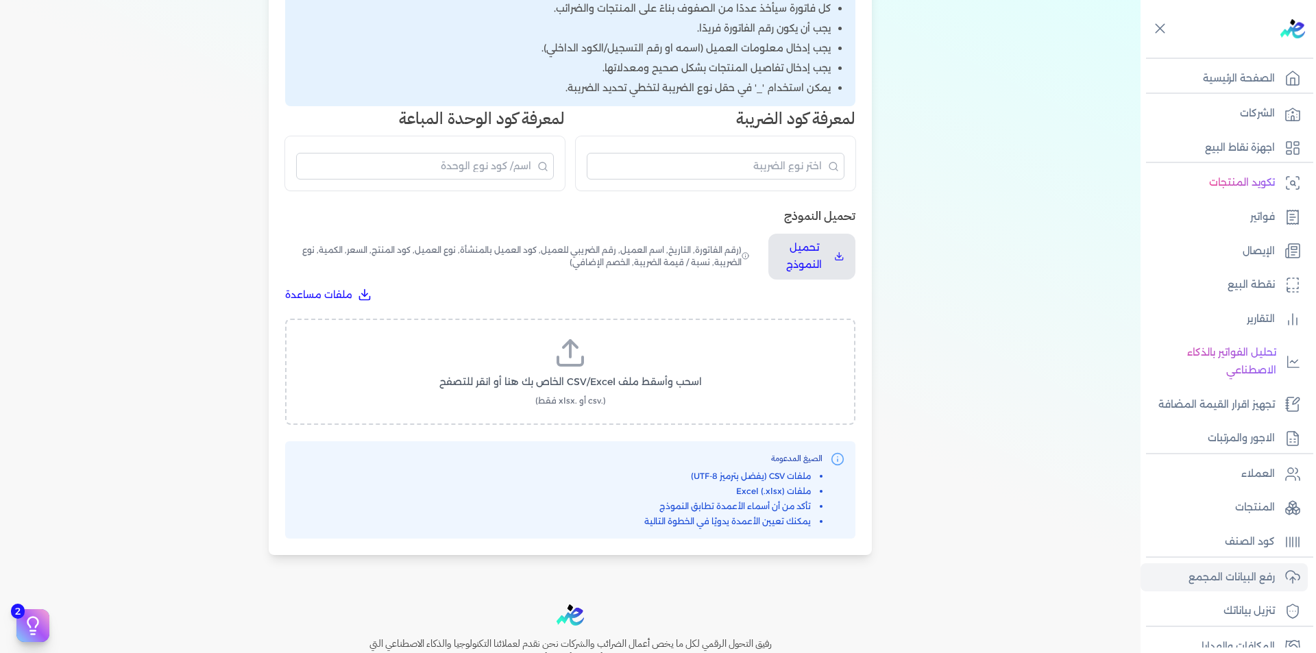
click at [600, 362] on label "اسحب وأسقط ملف CSV/Excel الخاص بك هنا أو انقر للتصفح (.csv أو .xlsx فقط)" at bounding box center [570, 372] width 535 height 71
click at [0, 0] on input "اسحب وأسقط ملف CSV/Excel الخاص بك هنا أو انقر للتصفح (.csv أو .xlsx فقط)" at bounding box center [0, 0] width 0 height 0
click at [600, 398] on span "تحميل الملف" at bounding box center [612, 395] width 58 height 14
select select "رقم الفاتورة"
select select "التاريخ"
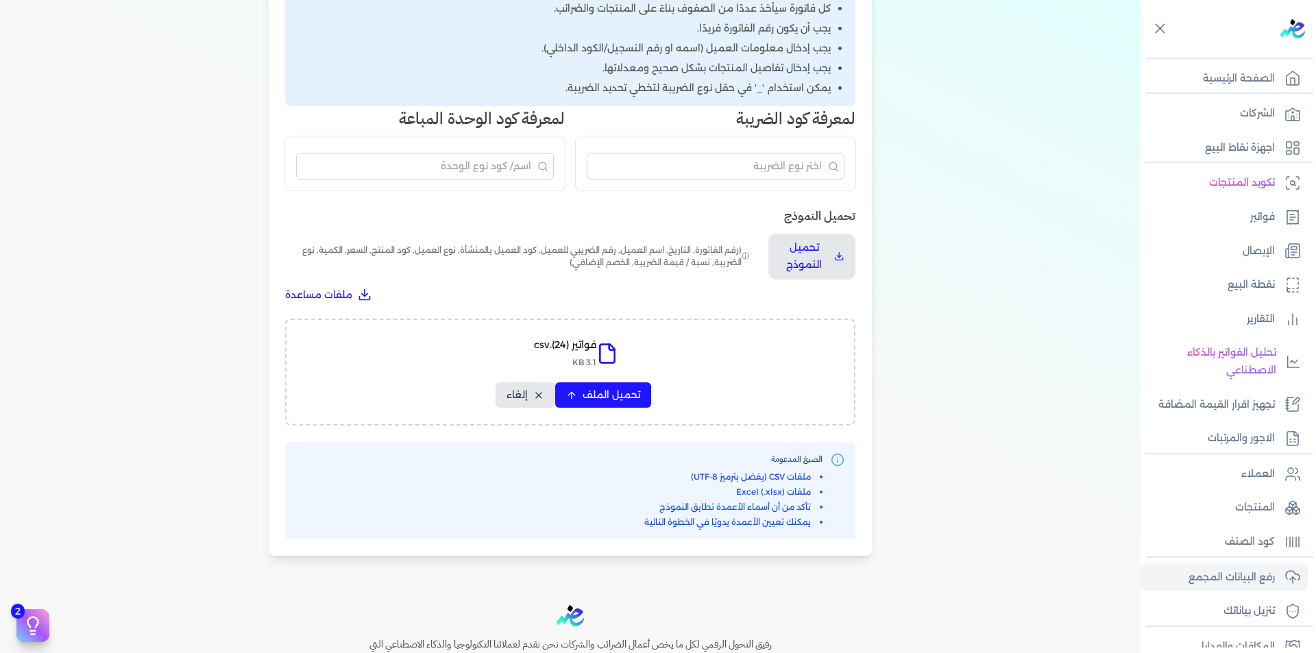
select select "أسم العميل"
select select "الرقم الضريبي"
select select "نوع العميل"
select select "الرقم التسلسلي الداخلي"
select select "وصف البند"
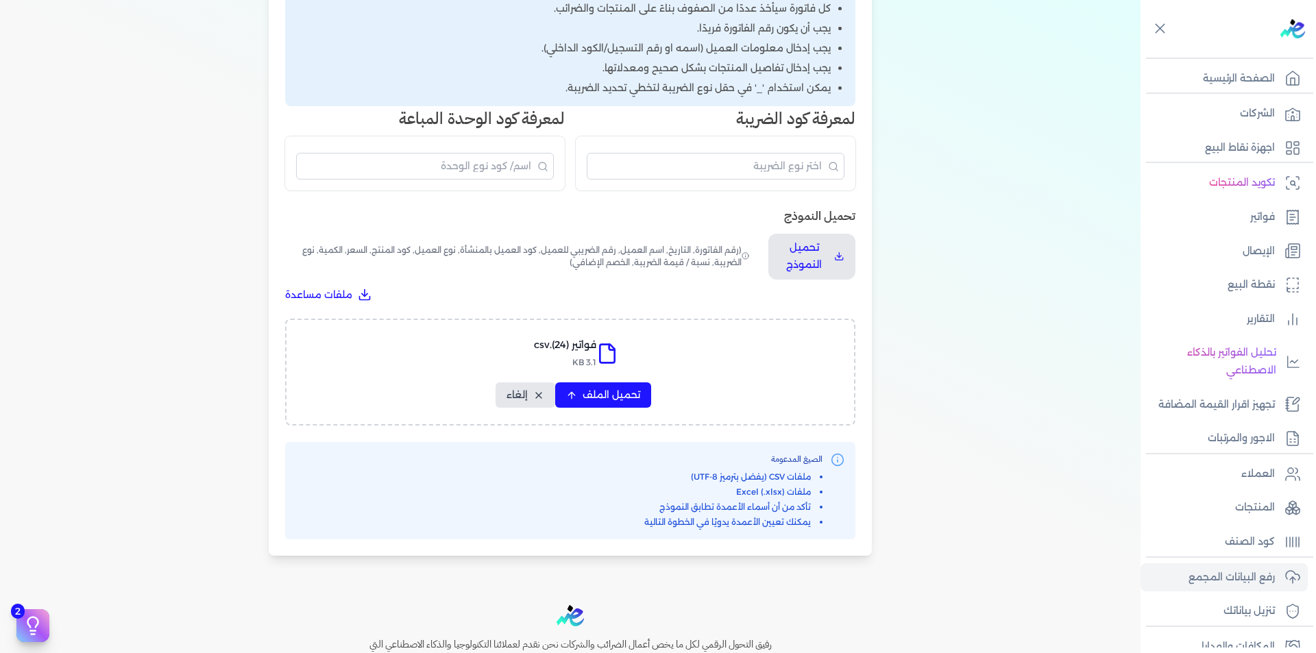
select select "سيريال المنتج"
select select "السعر"
select select "الكمية"
select select "نوع الضريبة"
select select "نسبة / قيمة الضريبة"
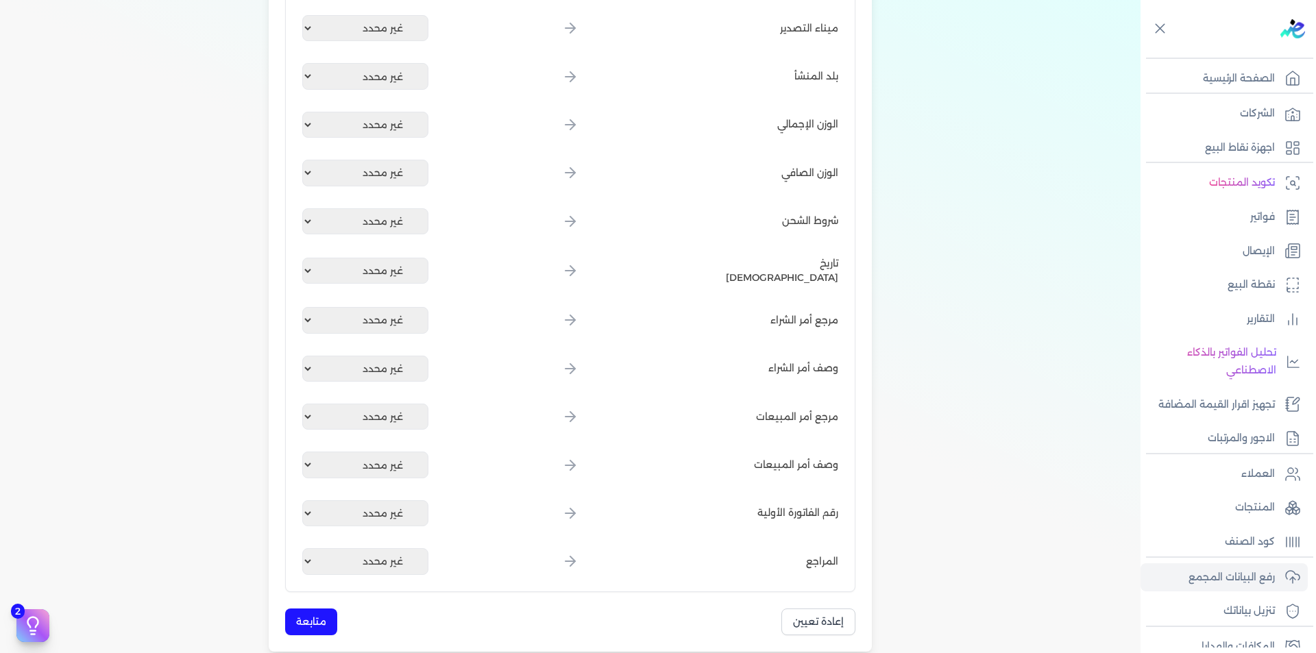
scroll to position [1598, 0]
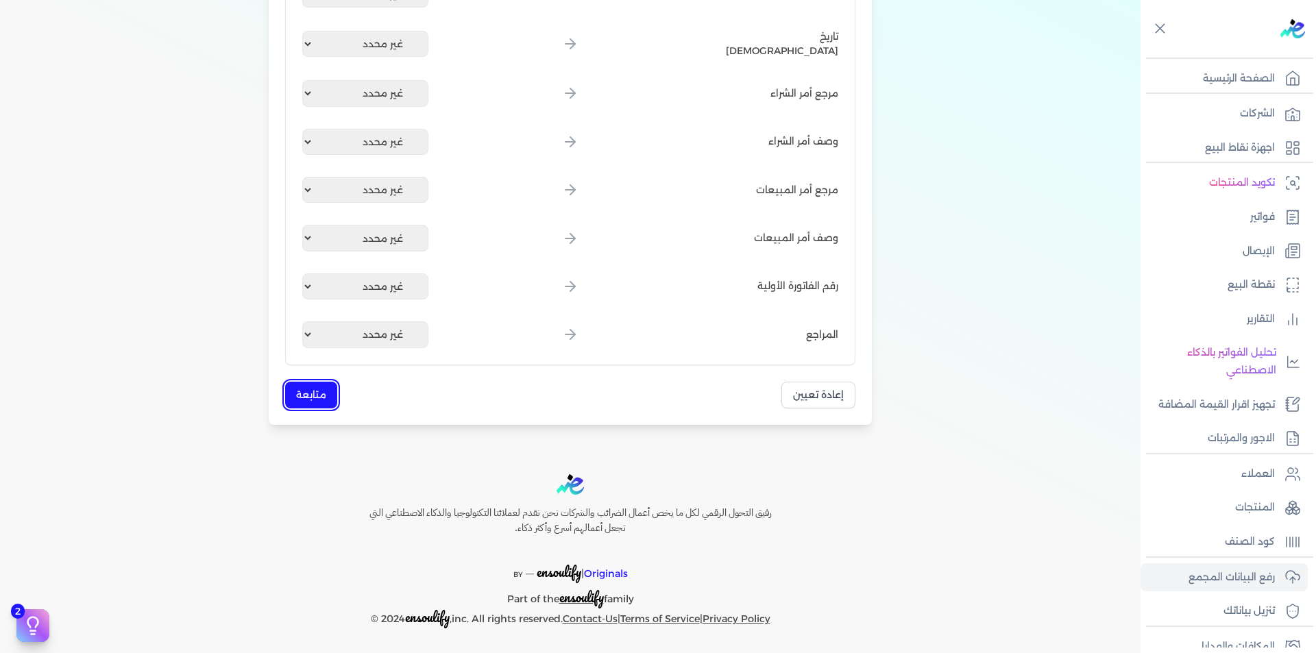
click at [318, 387] on button "متابعة" at bounding box center [311, 395] width 52 height 27
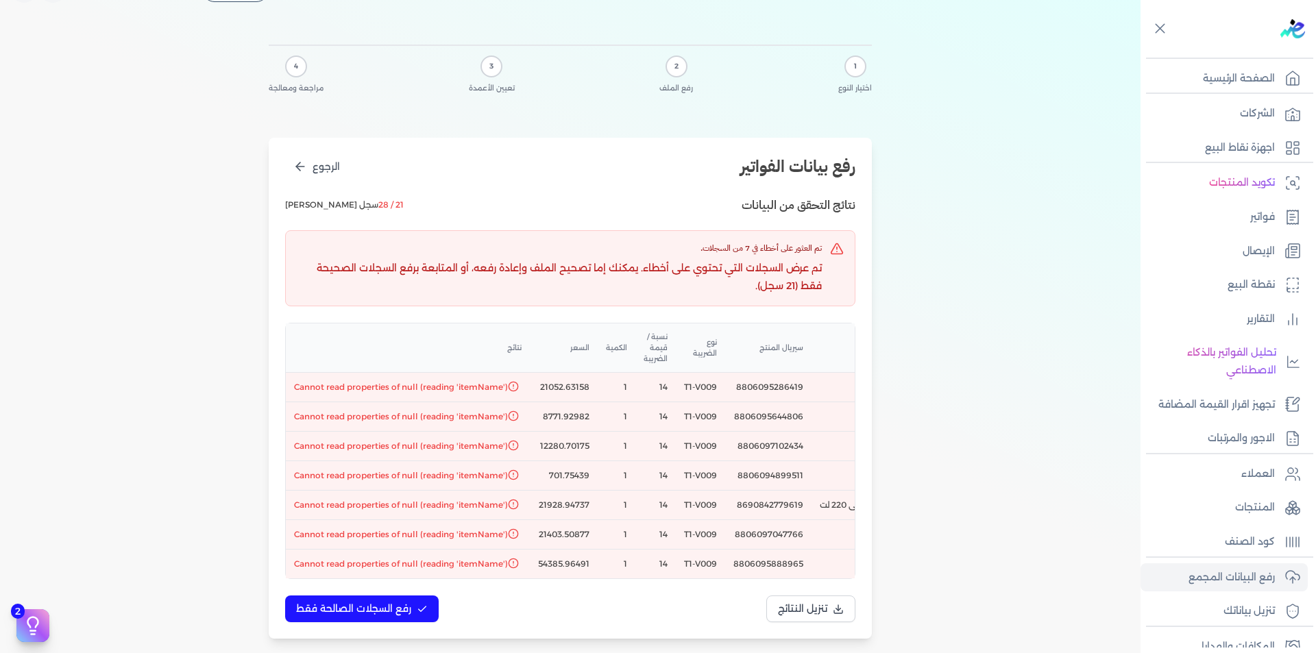
scroll to position [69, 0]
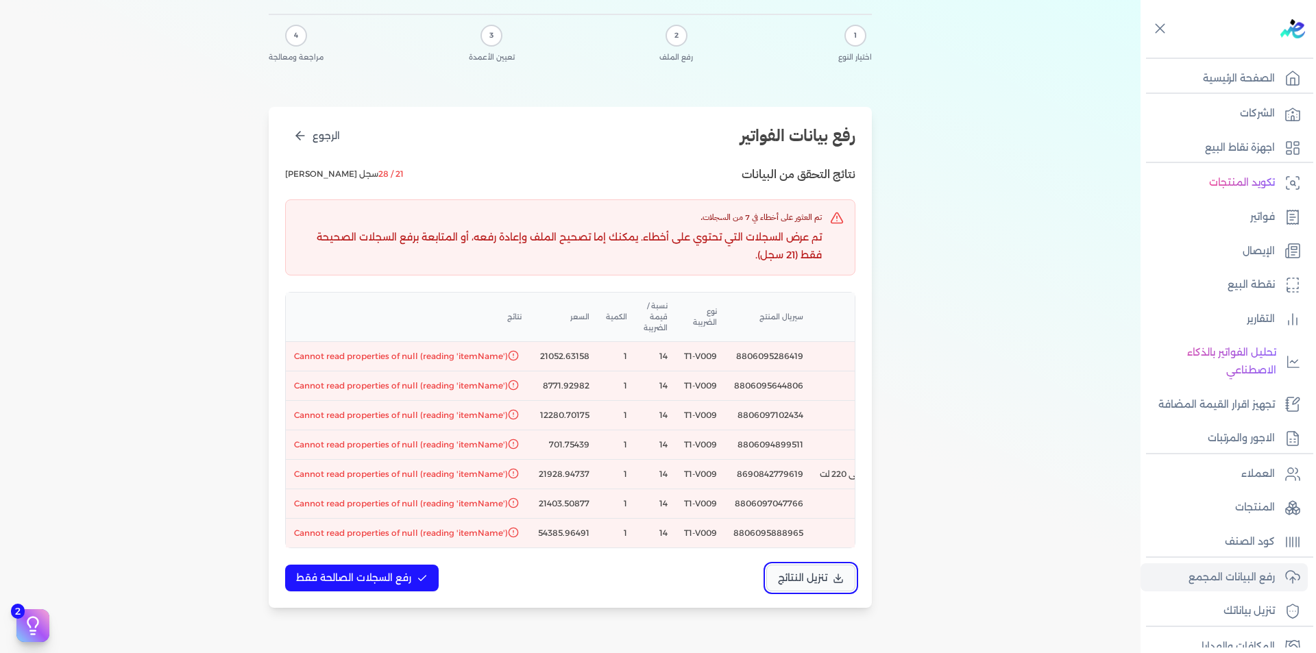
click at [787, 583] on span "تنزيل النتائج" at bounding box center [802, 578] width 49 height 14
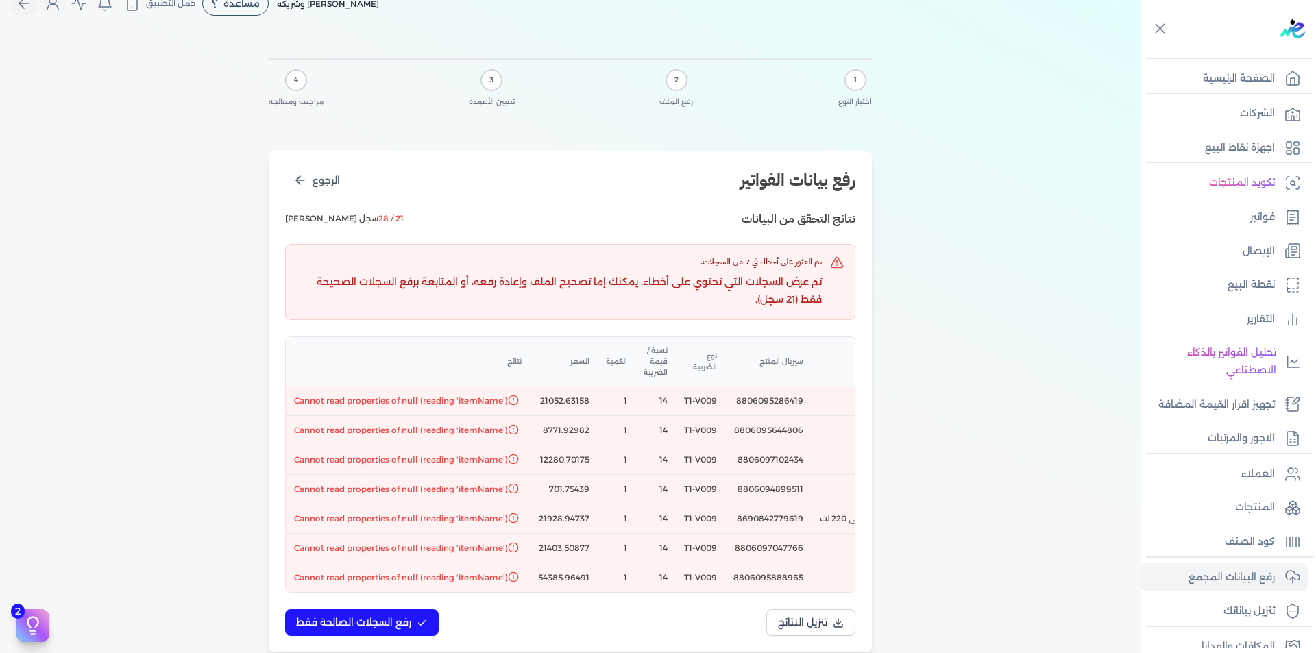
scroll to position [0, 0]
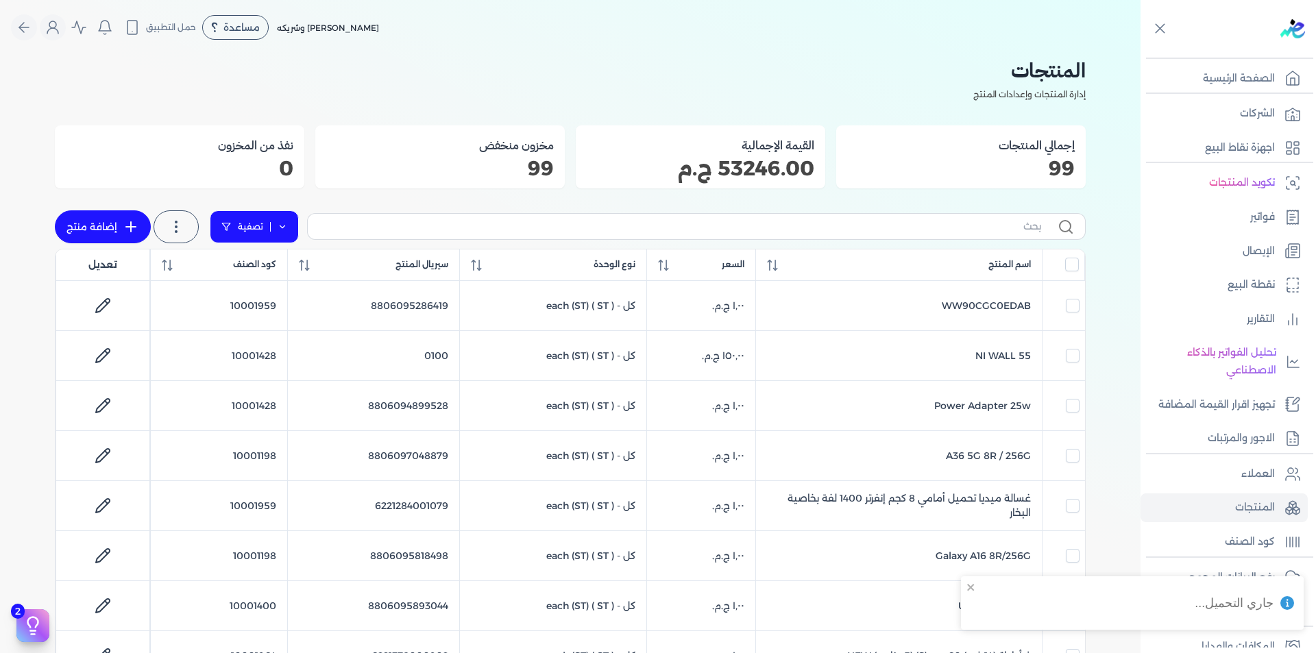
click at [293, 219] on link "تصفية" at bounding box center [254, 226] width 89 height 33
click at [273, 272] on button "اضافة تصفية" at bounding box center [264, 270] width 83 height 16
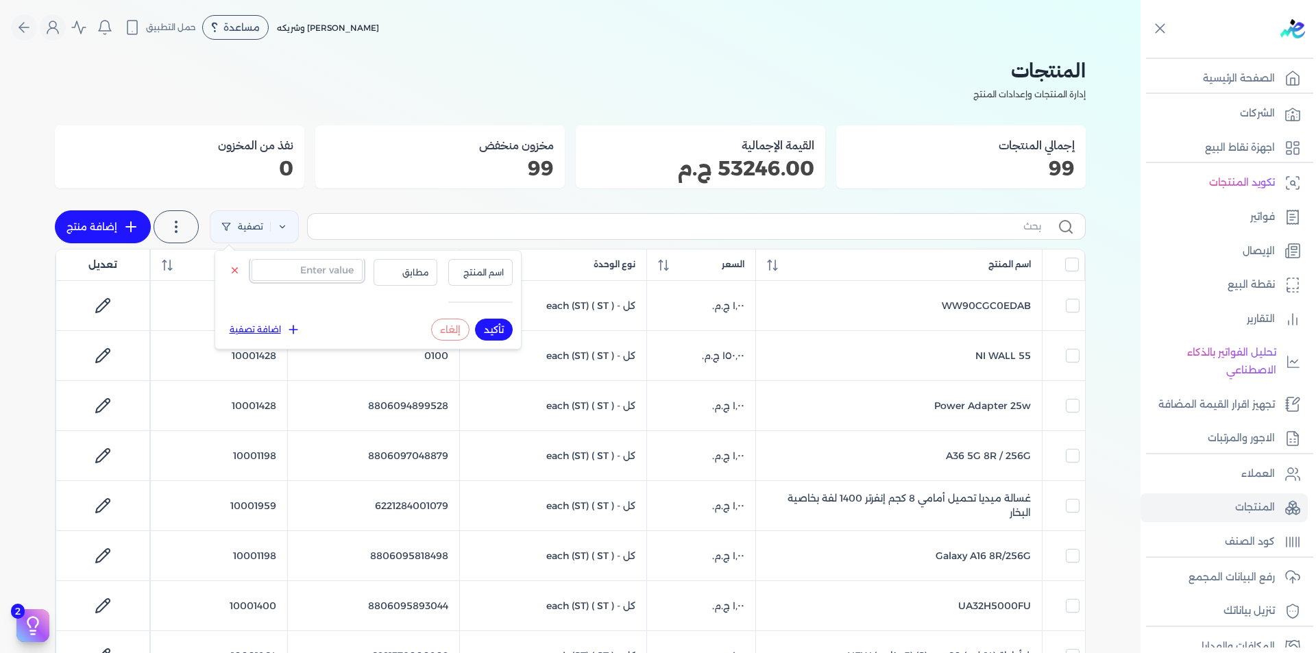
click at [312, 274] on input "text" at bounding box center [307, 270] width 111 height 22
paste input "8806095286419"
type input "8806095286419"
click at [491, 276] on span "اسم المنتج" at bounding box center [480, 273] width 47 height 12
click at [482, 319] on li "سيريال المنتج" at bounding box center [452, 315] width 104 height 12
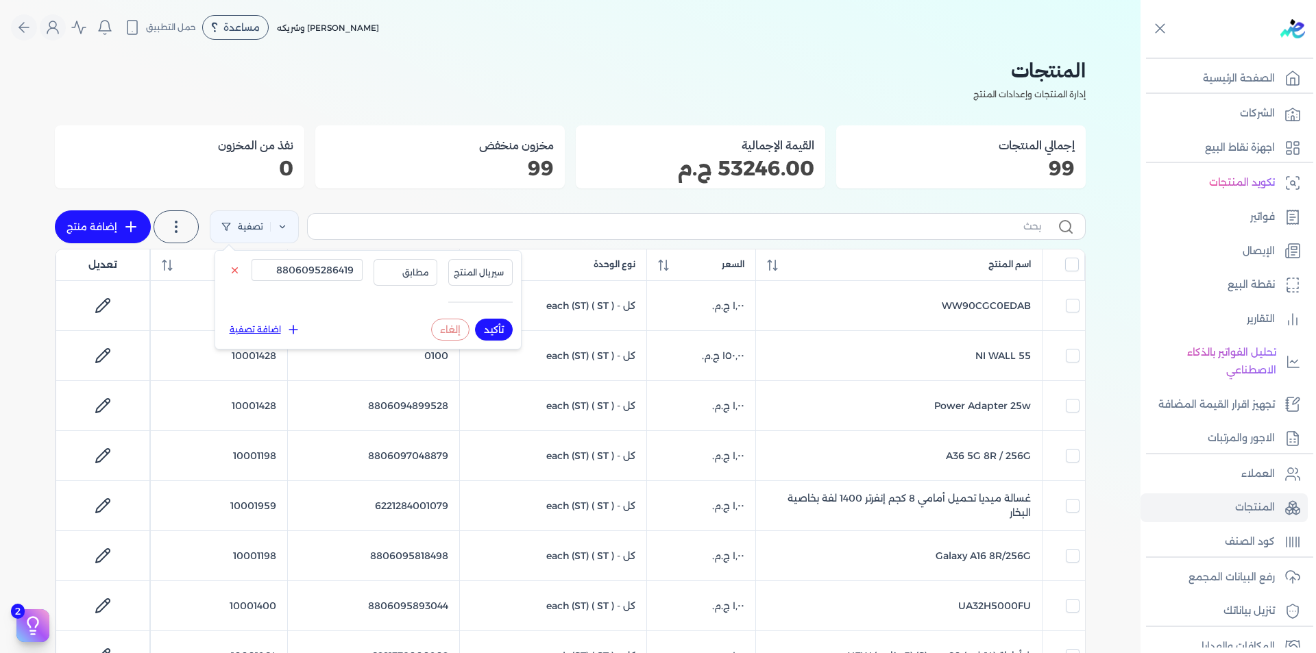
click at [503, 330] on button "تأكيد" at bounding box center [494, 330] width 38 height 22
checkbox input "false"
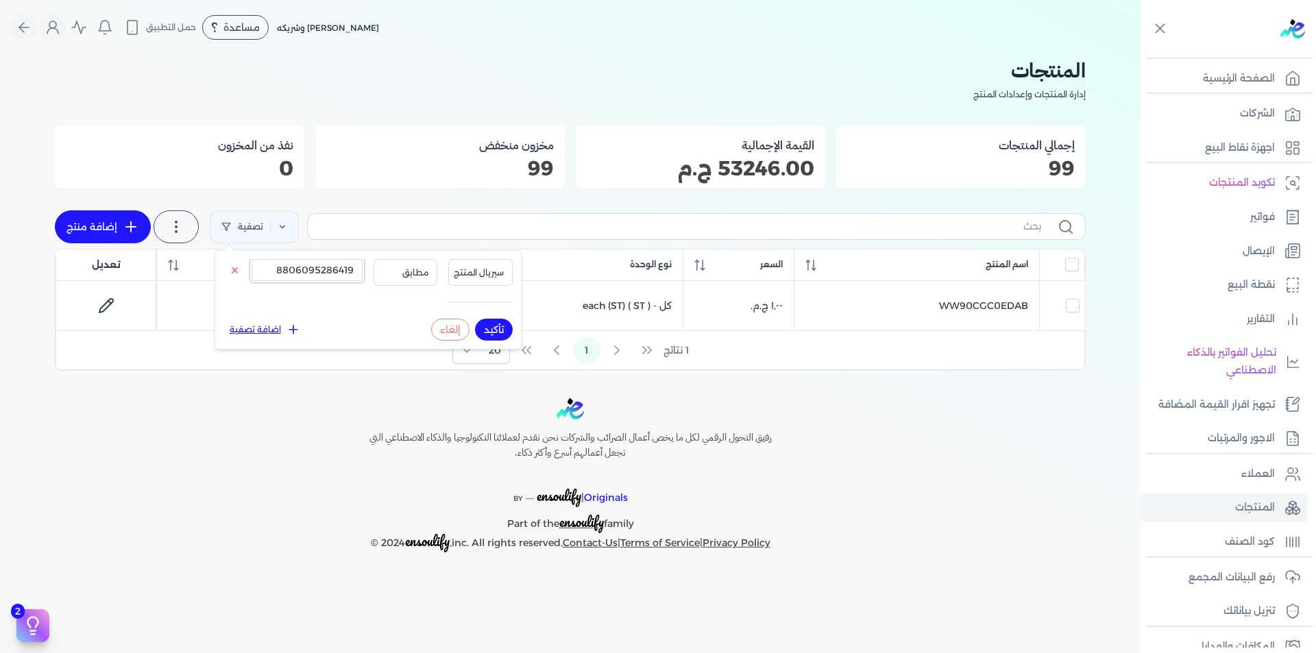
click at [293, 269] on input "8806095286419" at bounding box center [307, 270] width 111 height 22
paste input "644806"
type input "8806095644806"
click at [494, 328] on button "تأكيد" at bounding box center [494, 330] width 38 height 22
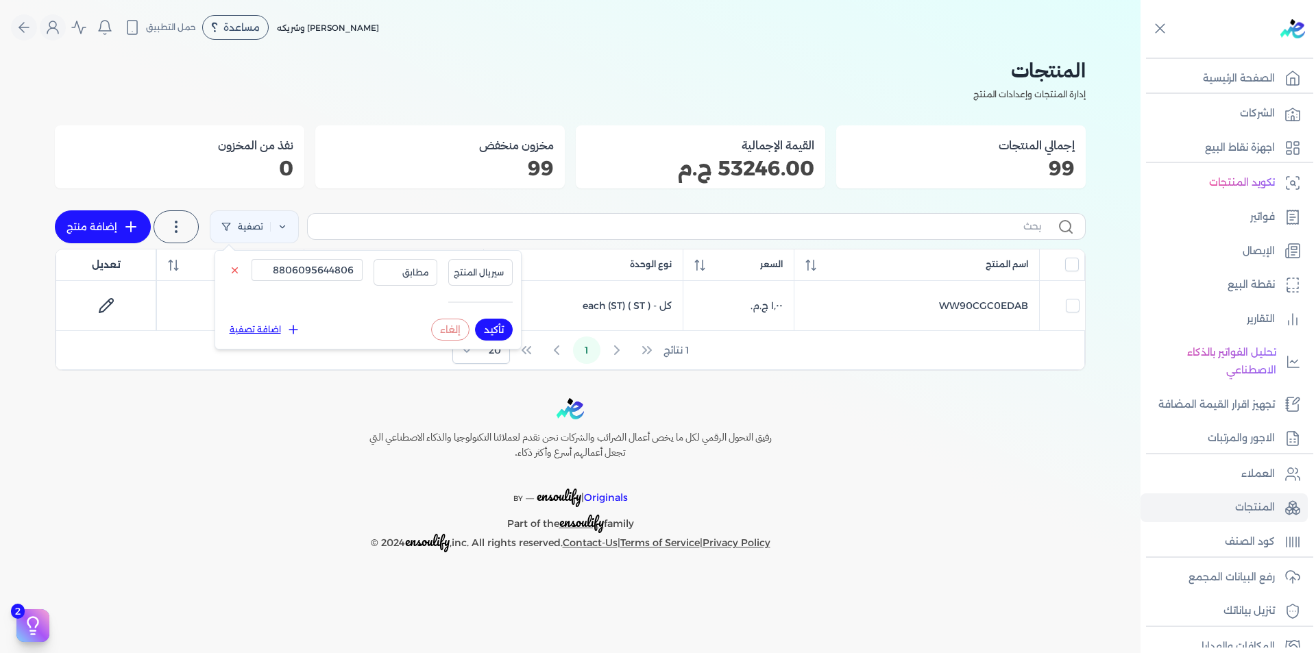
checkbox input "false"
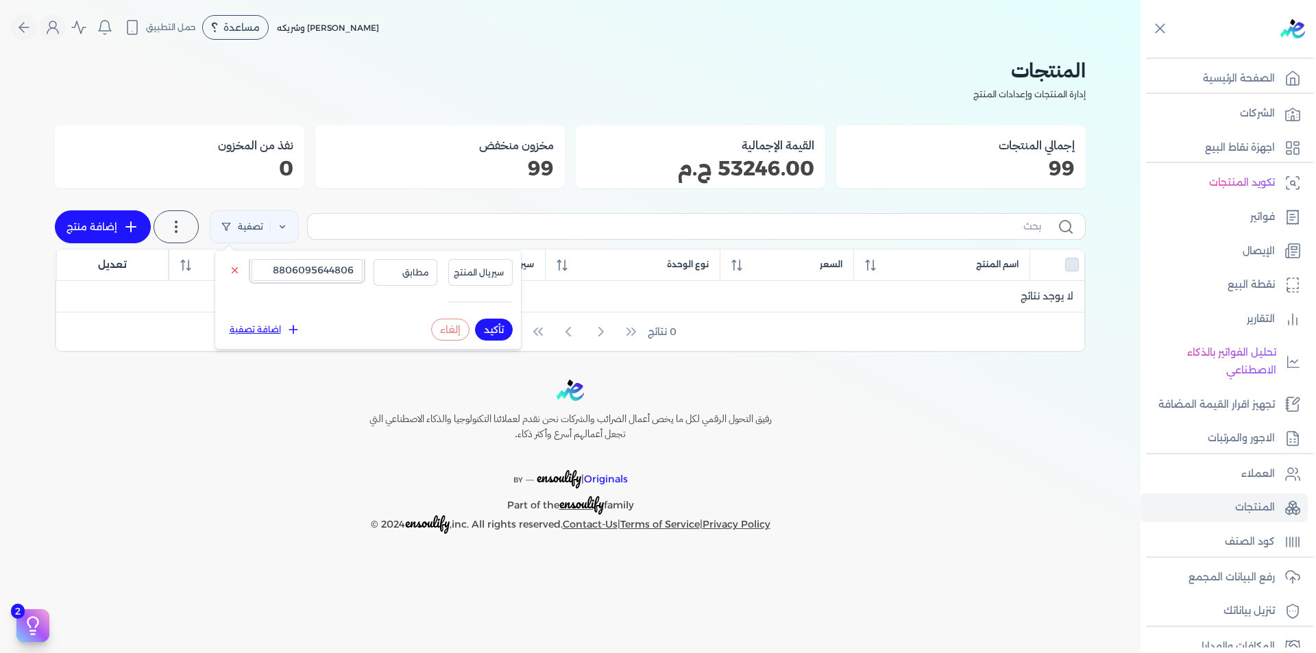
click at [330, 272] on input "8806095644806" at bounding box center [307, 270] width 111 height 22
paste input "7102434"
click at [502, 330] on button "تأكيد" at bounding box center [494, 330] width 38 height 22
click at [499, 330] on button "تأكيد" at bounding box center [494, 330] width 38 height 22
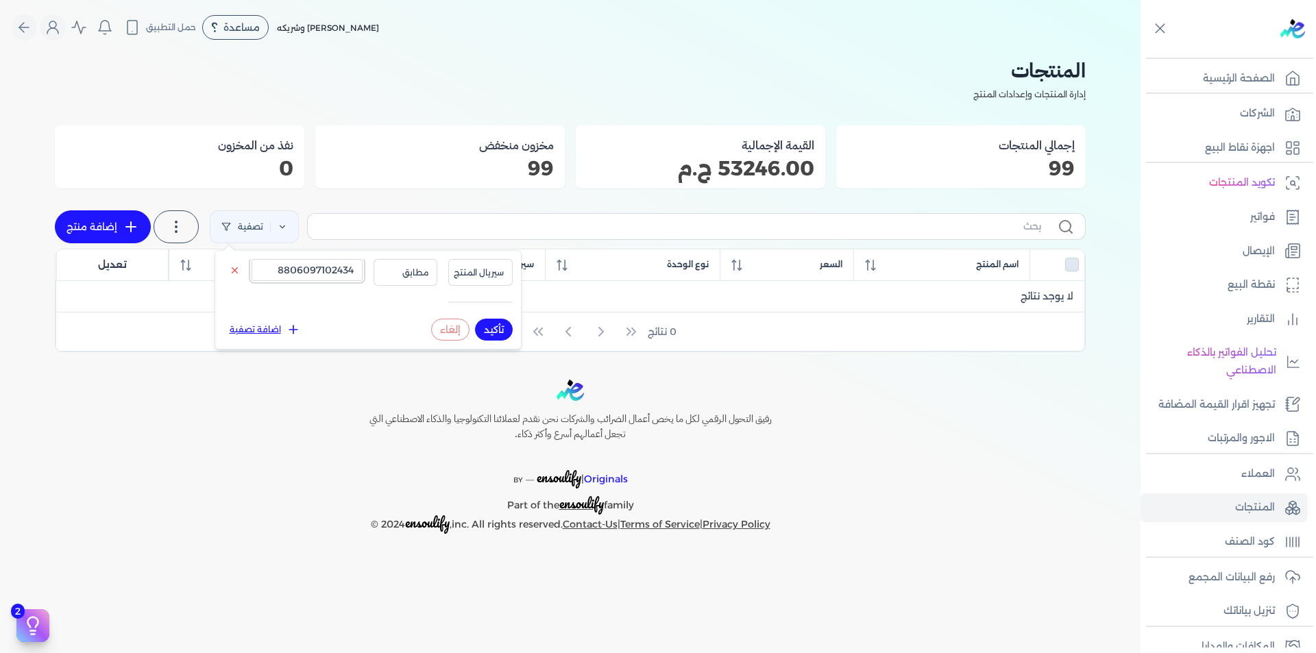
click at [341, 269] on input "8806097102434" at bounding box center [307, 270] width 111 height 22
paste input "4899511"
type input "8806094899511"
click at [498, 334] on button "تأكيد" at bounding box center [494, 330] width 38 height 22
checkbox input "false"
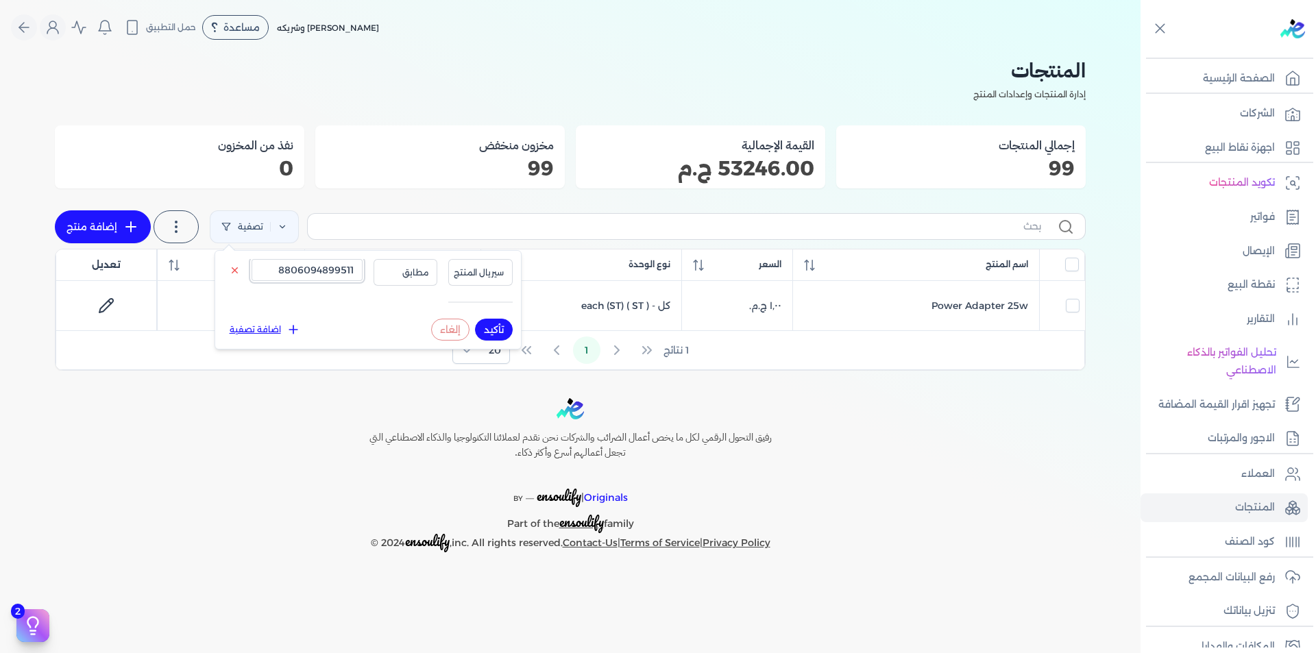
click at [321, 277] on input "8806094899511" at bounding box center [307, 270] width 111 height 22
paste input "690842779619"
type input "8690842779619"
click at [493, 325] on button "تأكيد" at bounding box center [494, 330] width 38 height 22
checkbox input "false"
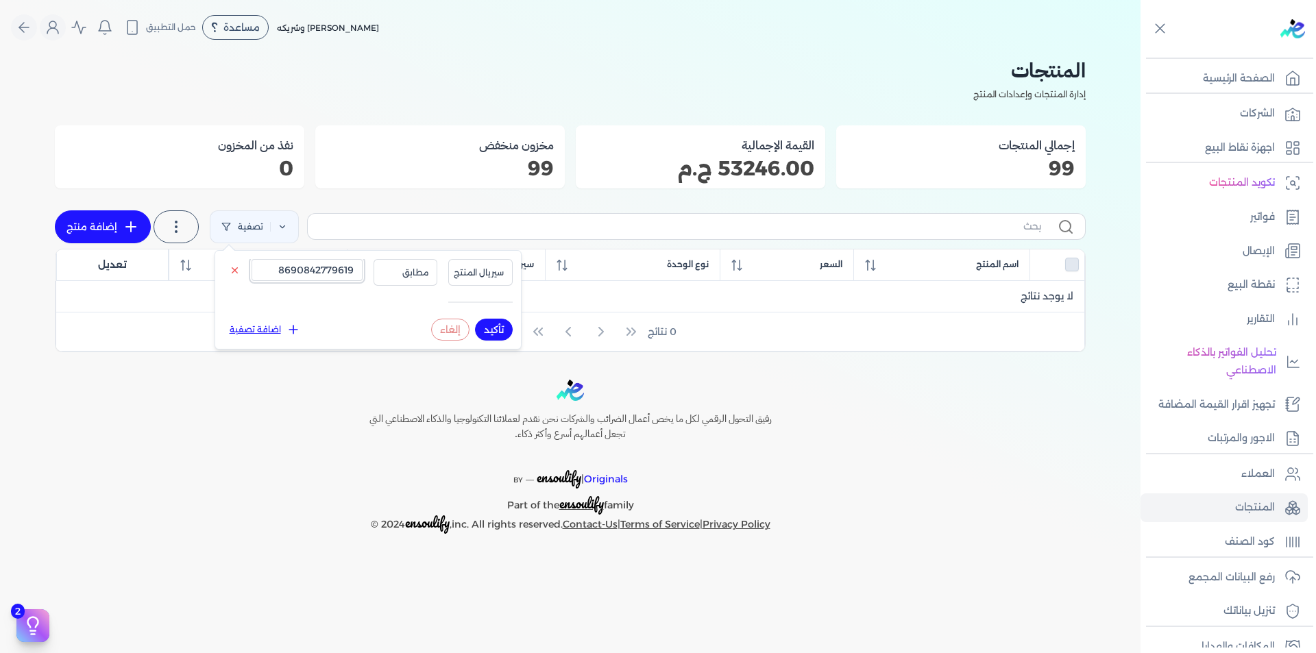
click at [343, 271] on input "8690842779619" at bounding box center [307, 270] width 111 height 22
paste input "806097047766"
click at [485, 330] on button "تأكيد" at bounding box center [494, 330] width 38 height 22
click at [488, 333] on button "تأكيد" at bounding box center [494, 330] width 38 height 22
click at [291, 262] on input "8806097047766" at bounding box center [307, 270] width 111 height 22
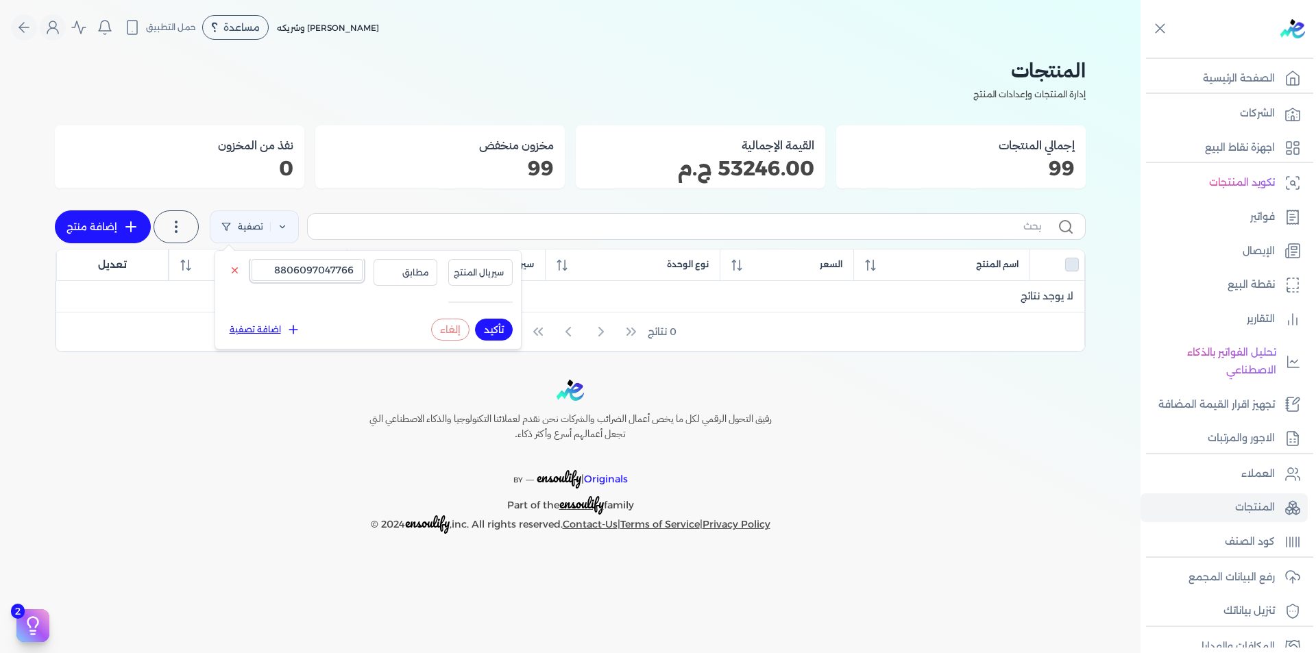
paste input "5888965"
type input "8806095888965"
click at [503, 327] on button "تأكيد" at bounding box center [494, 330] width 38 height 22
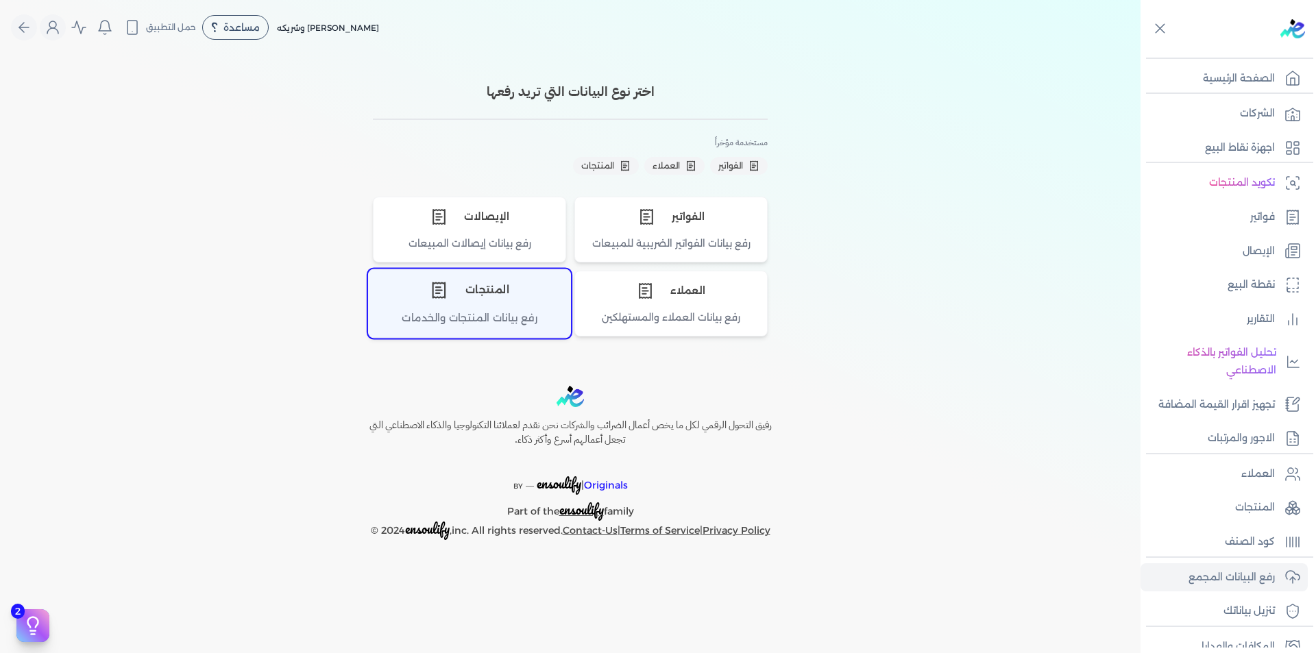
click at [506, 303] on div "المنتجات" at bounding box center [469, 290] width 201 height 41
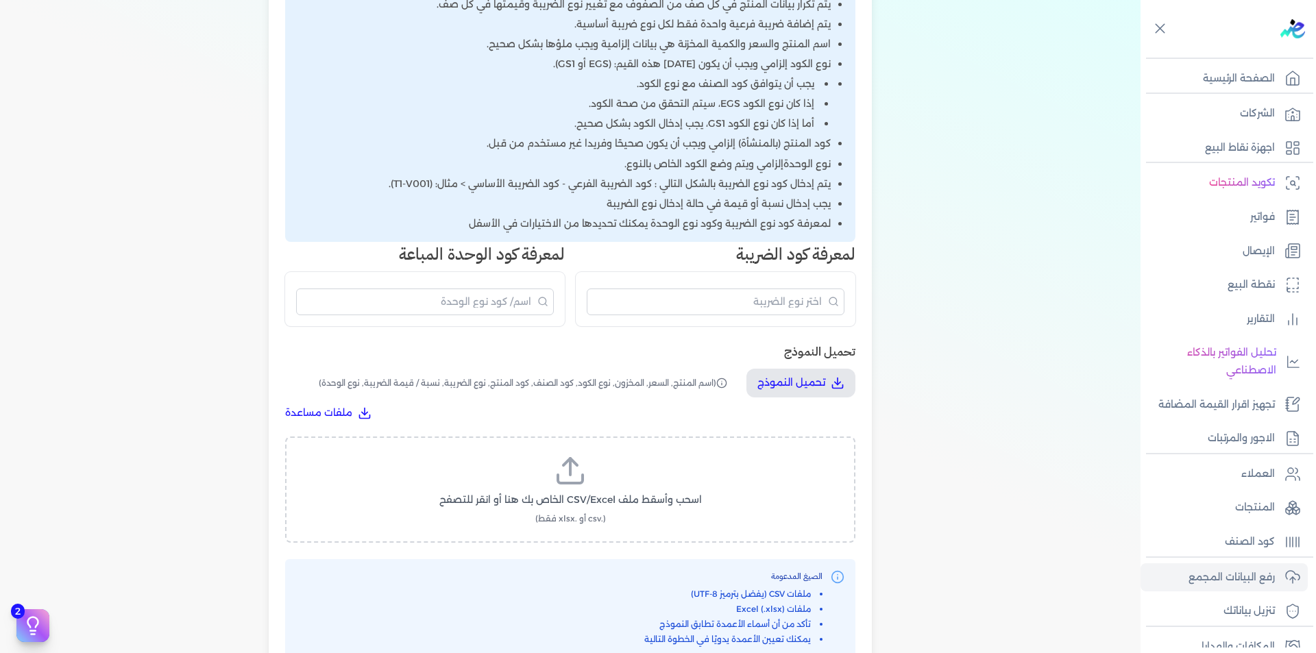
scroll to position [480, 0]
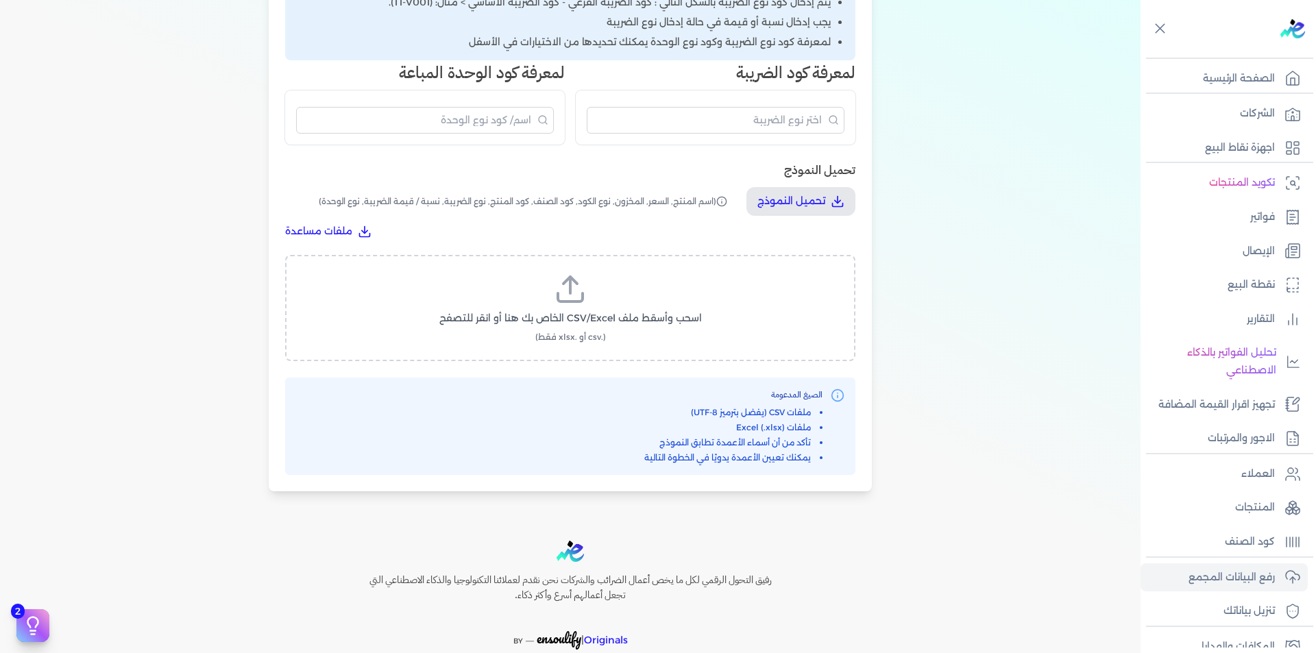
click at [583, 296] on icon at bounding box center [570, 297] width 25 height 8
click at [0, 0] on input "اسحب وأسقط ملف CSV/Excel الخاص بك هنا أو انقر للتصفح (.csv أو .xlsx فقط)" at bounding box center [0, 0] width 0 height 0
click at [619, 328] on span "تحميل الملف" at bounding box center [612, 331] width 58 height 14
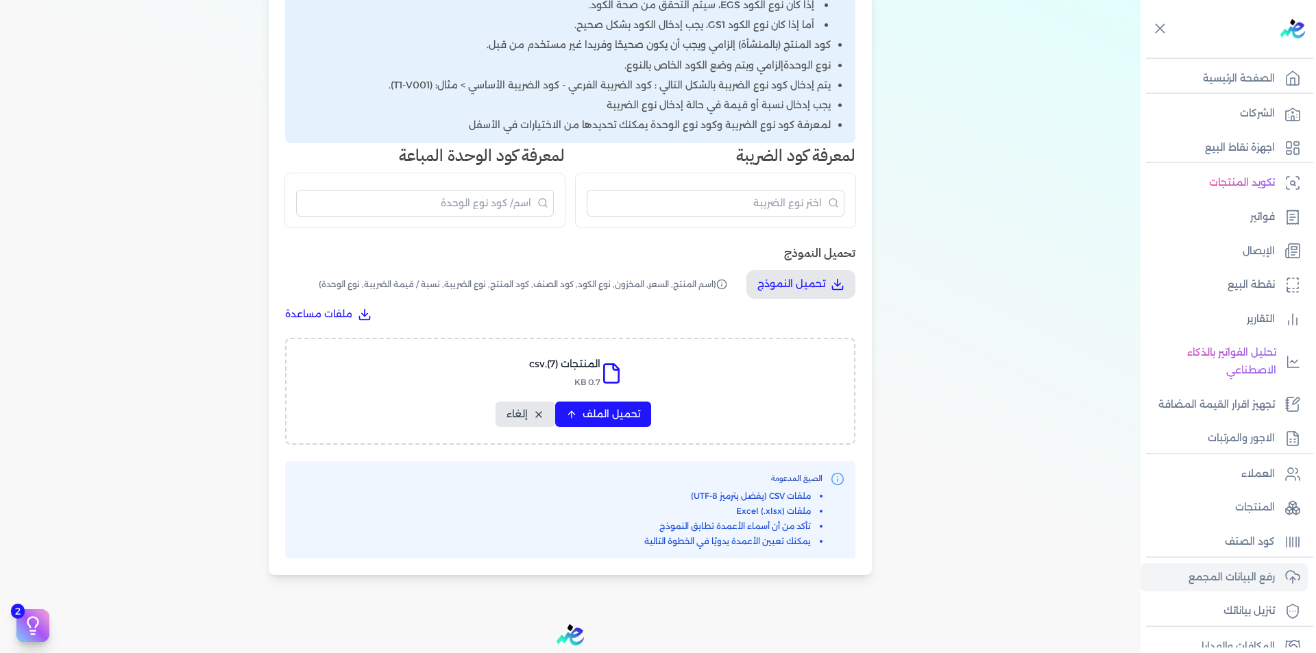
select select "اسم المنتج"
select select "السعر"
select select "المخزون"
select select "نوع الكود"
select select "كود الصنف"
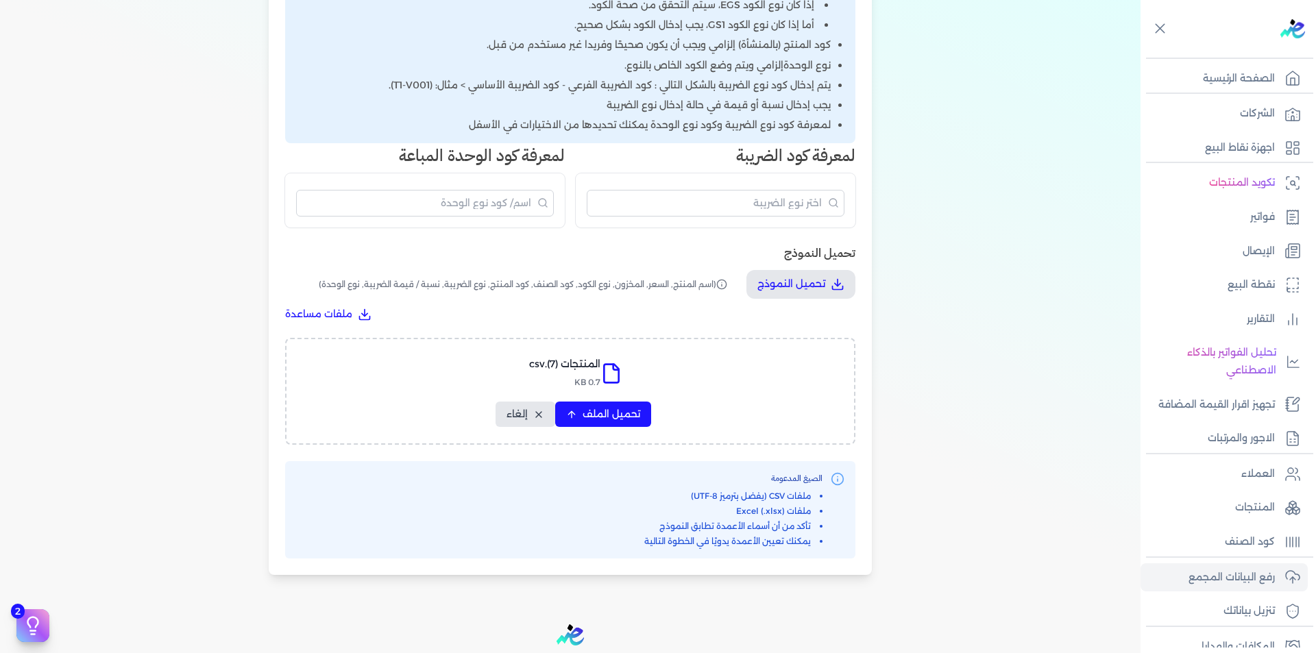
select select "سيريال المنتج"
select select "نوع الضريبة"
select select "نسبة / قيمة الضريبة"
select select "نوع الوحدة"
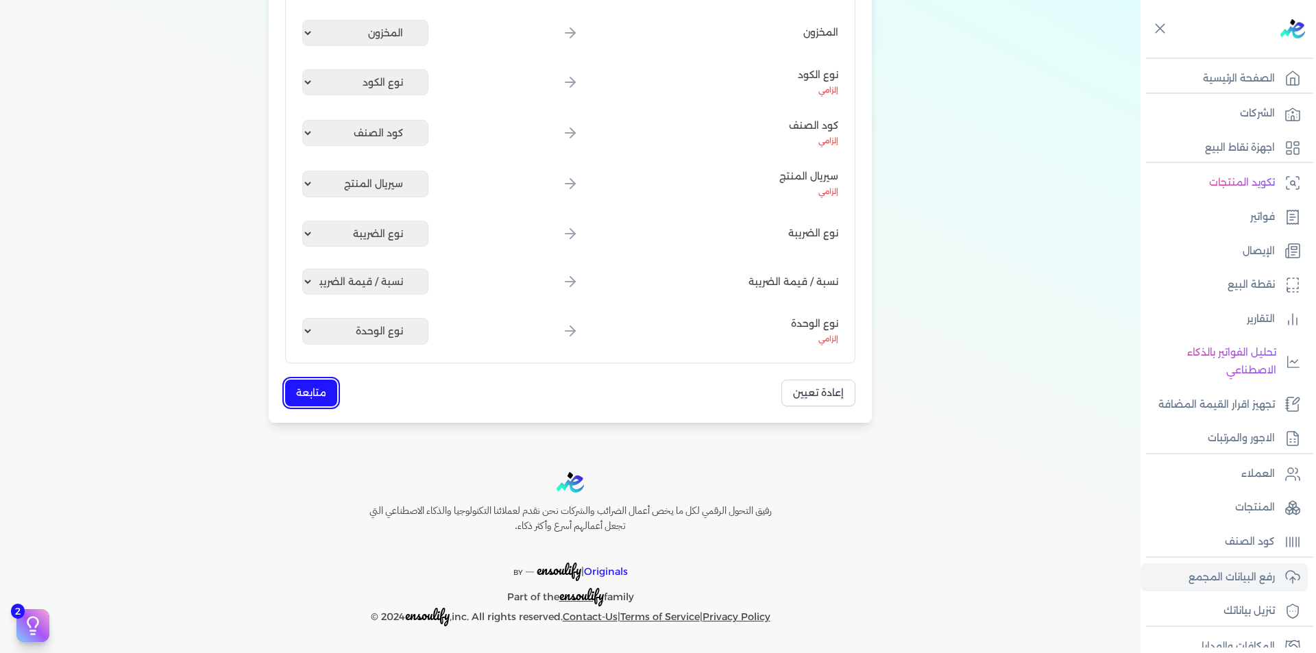
click at [309, 397] on button "متابعة" at bounding box center [311, 393] width 52 height 27
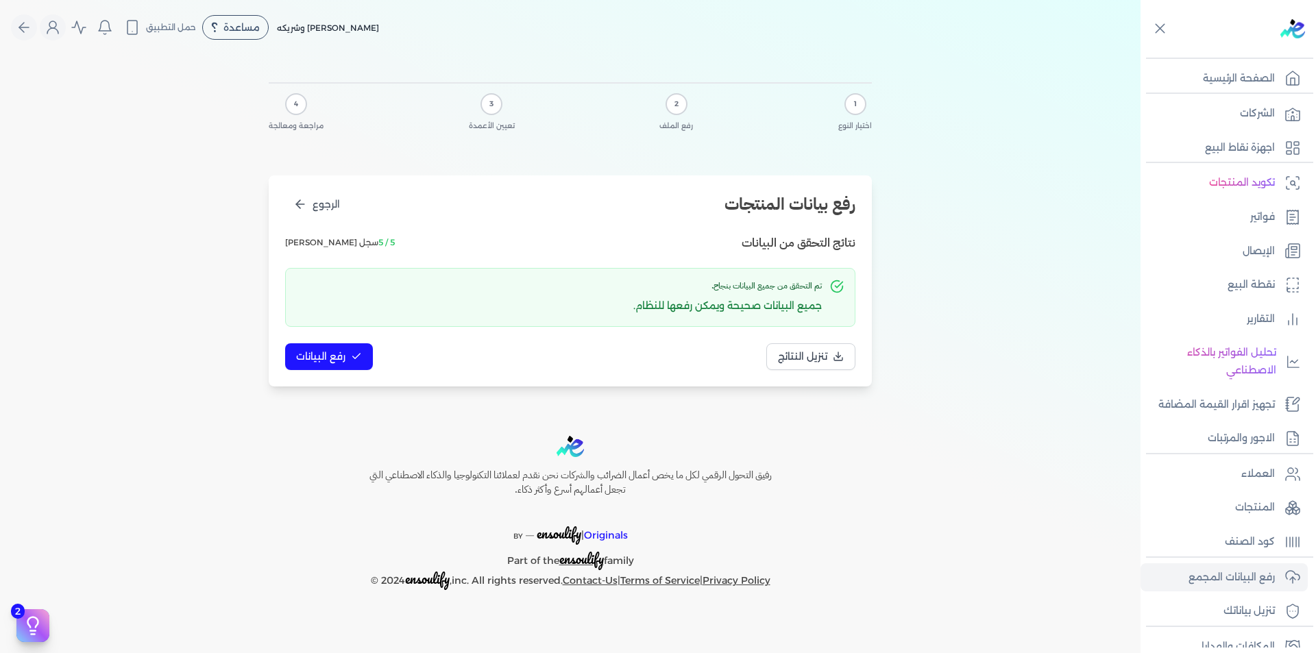
scroll to position [0, 0]
click at [364, 348] on button "رفع البيانات" at bounding box center [329, 356] width 88 height 27
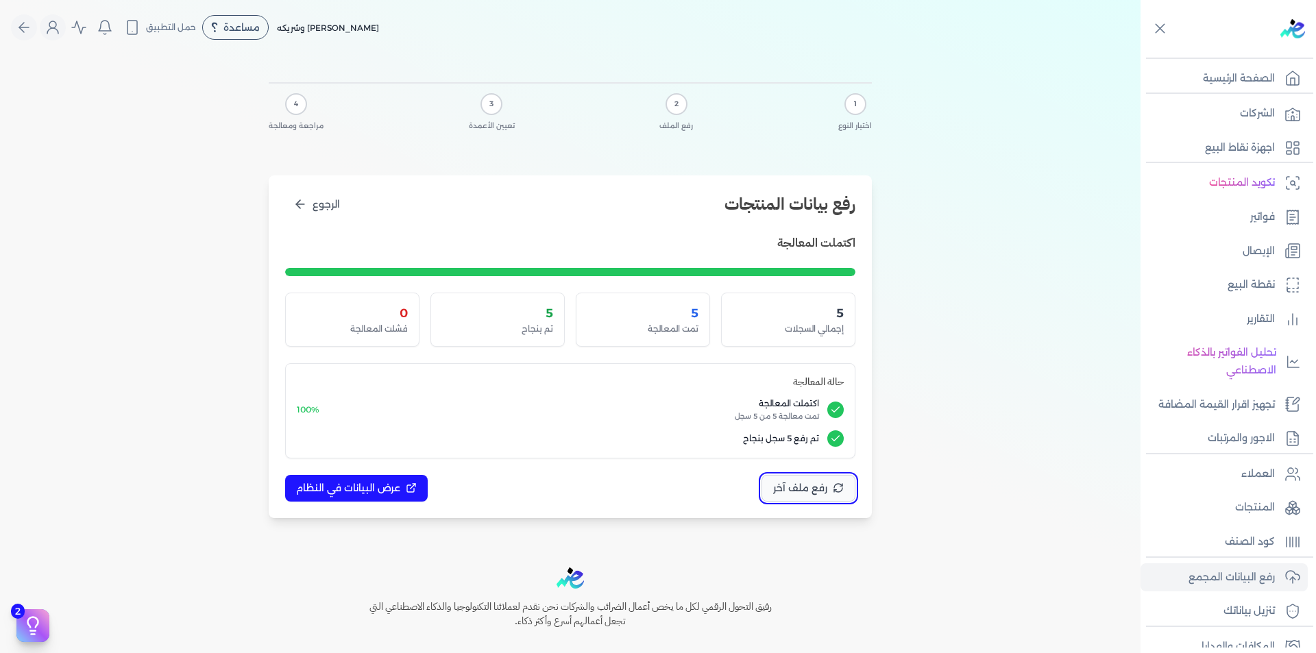
click at [831, 491] on button "رفع ملف آخر" at bounding box center [808, 488] width 94 height 27
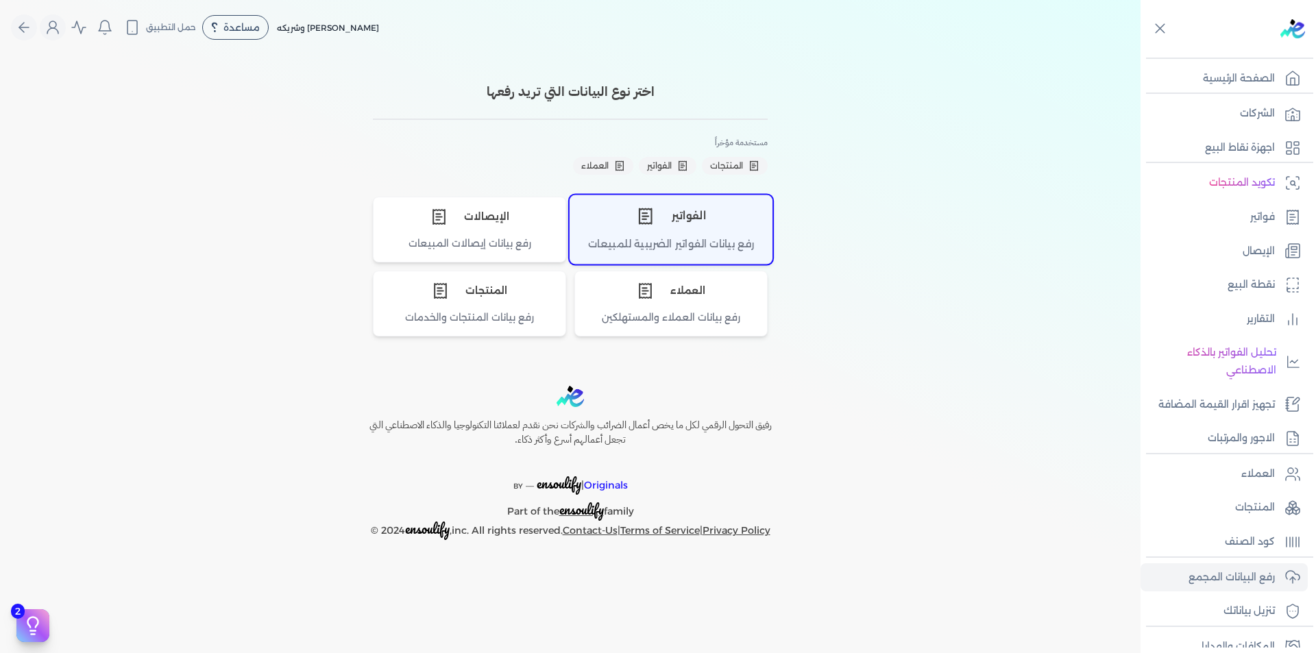
click at [707, 230] on div "الفواتير" at bounding box center [670, 215] width 201 height 41
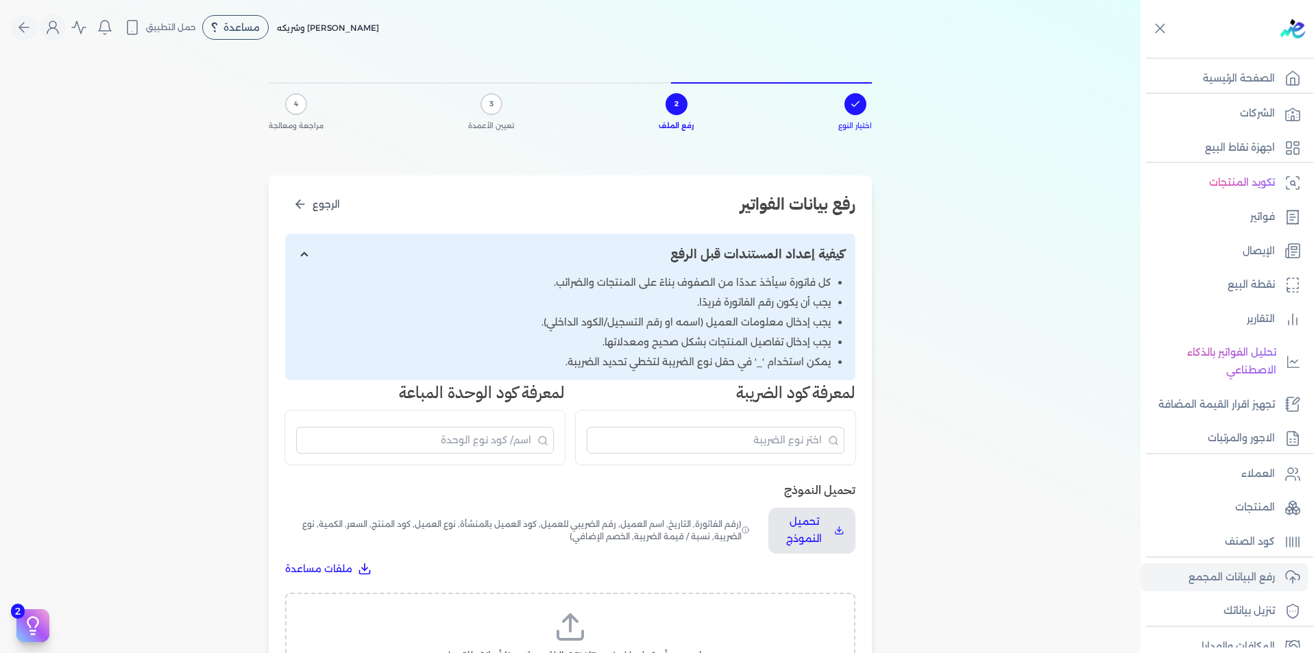
scroll to position [274, 0]
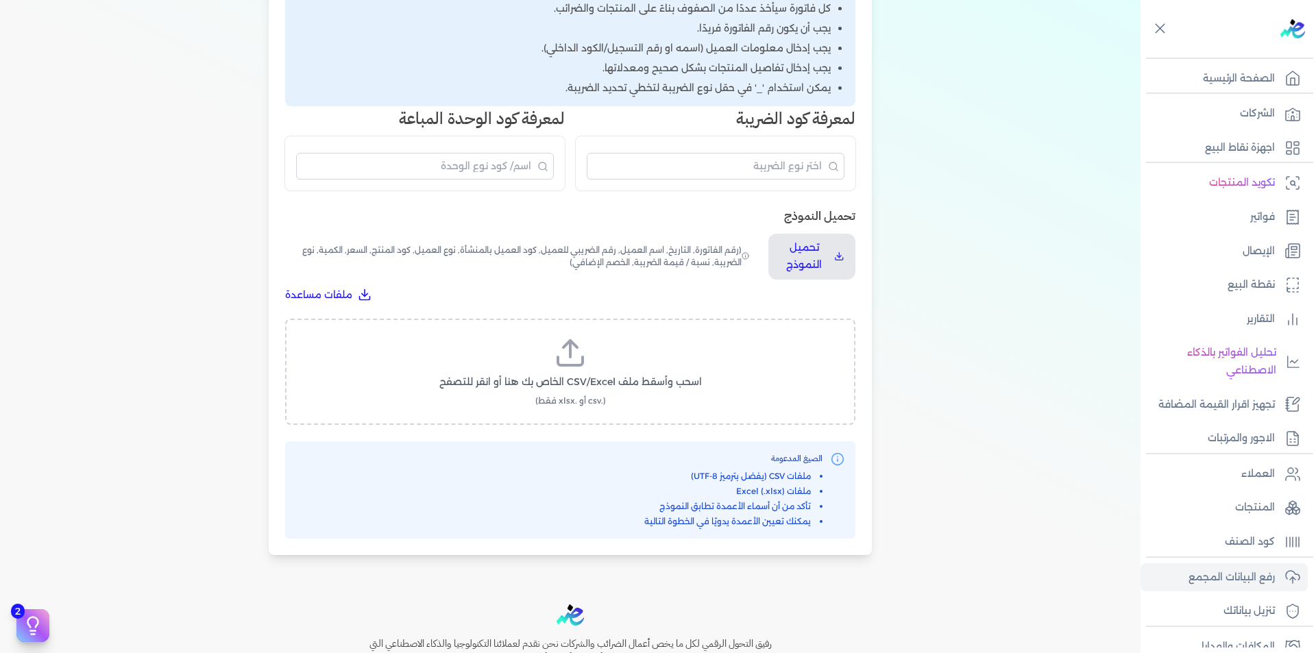
click at [590, 363] on label "اسحب وأسقط ملف CSV/Excel الخاص بك هنا أو انقر للتصفح (.csv أو .xlsx فقط)" at bounding box center [570, 372] width 535 height 71
click at [0, 0] on input "اسحب وأسقط ملف CSV/Excel الخاص بك هنا أو انقر للتصفح (.csv أو .xlsx فقط)" at bounding box center [0, 0] width 0 height 0
click at [611, 393] on span "تحميل الملف" at bounding box center [612, 395] width 58 height 14
select select "رقم الفاتورة"
select select "التاريخ"
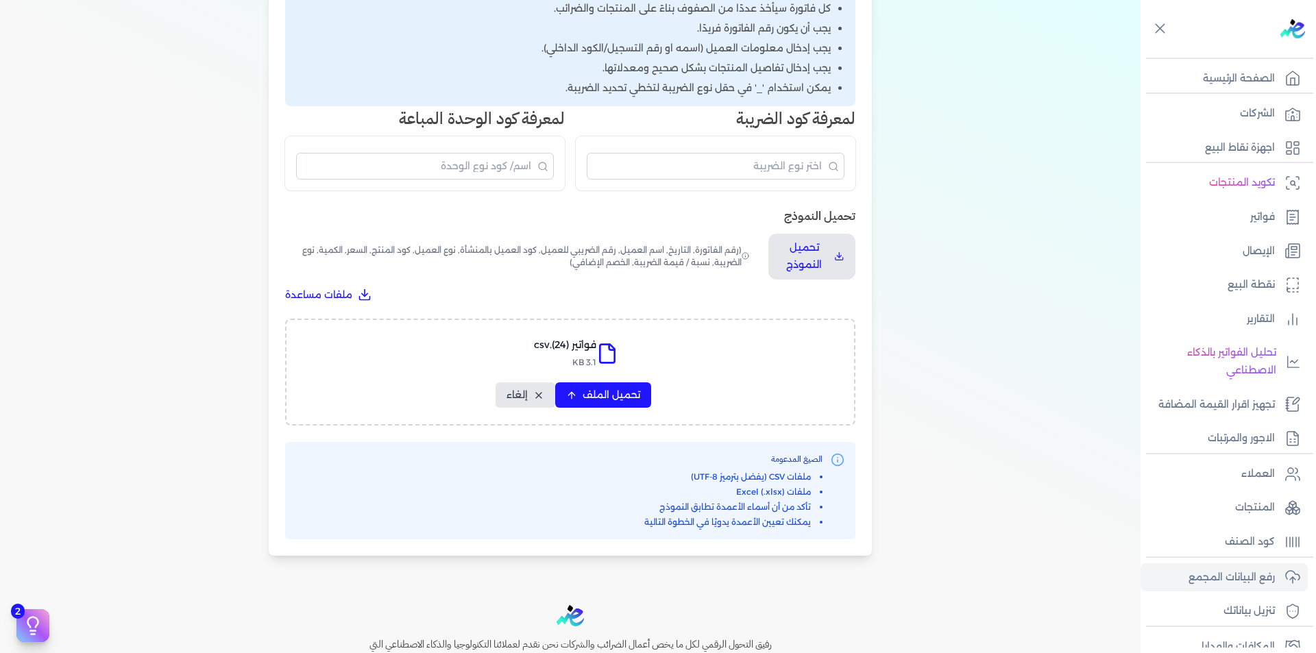
select select "أسم العميل"
select select "الرقم الضريبي"
select select "نوع العميل"
select select "الرقم التسلسلي الداخلي"
select select "وصف البند"
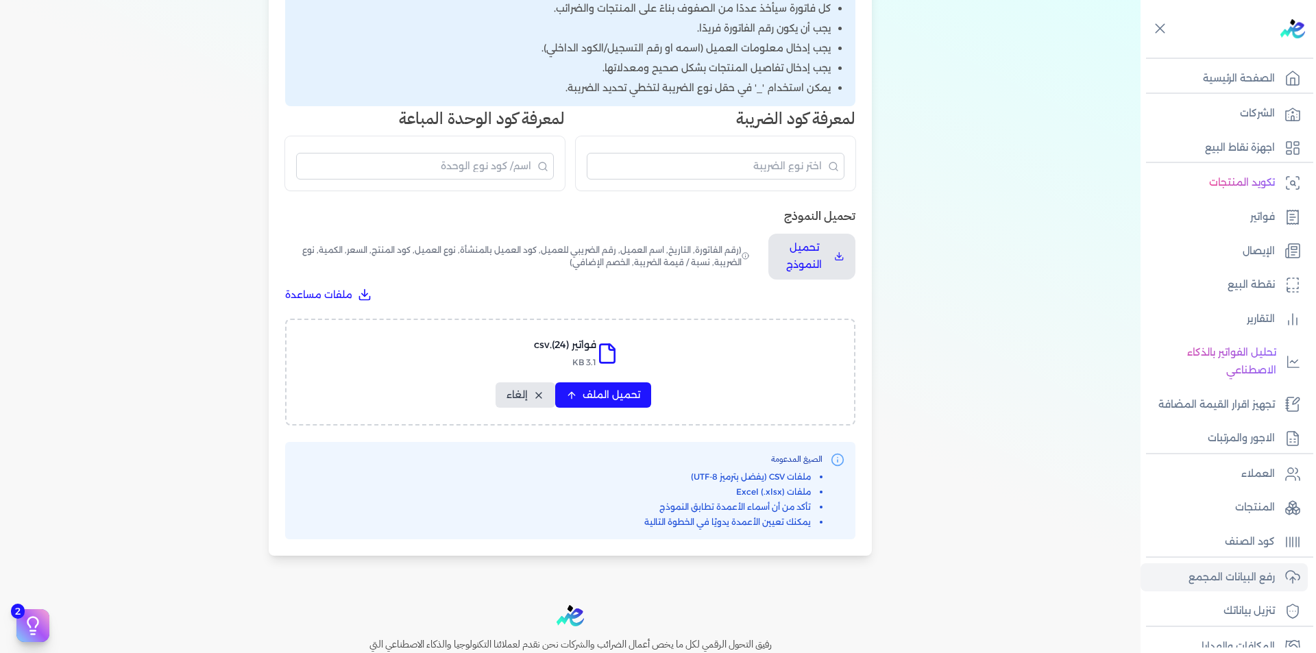
select select "سيريال المنتج"
select select "السعر"
select select "الكمية"
select select "نوع الضريبة"
select select "نسبة / قيمة الضريبة"
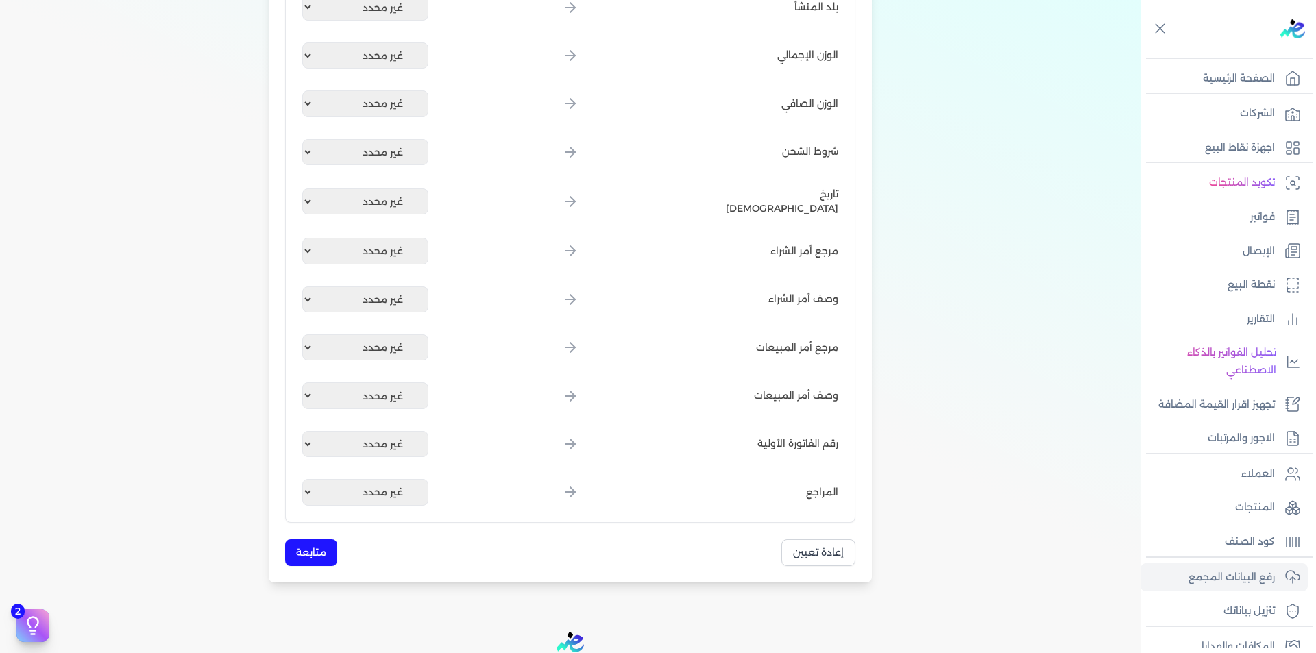
scroll to position [1598, 0]
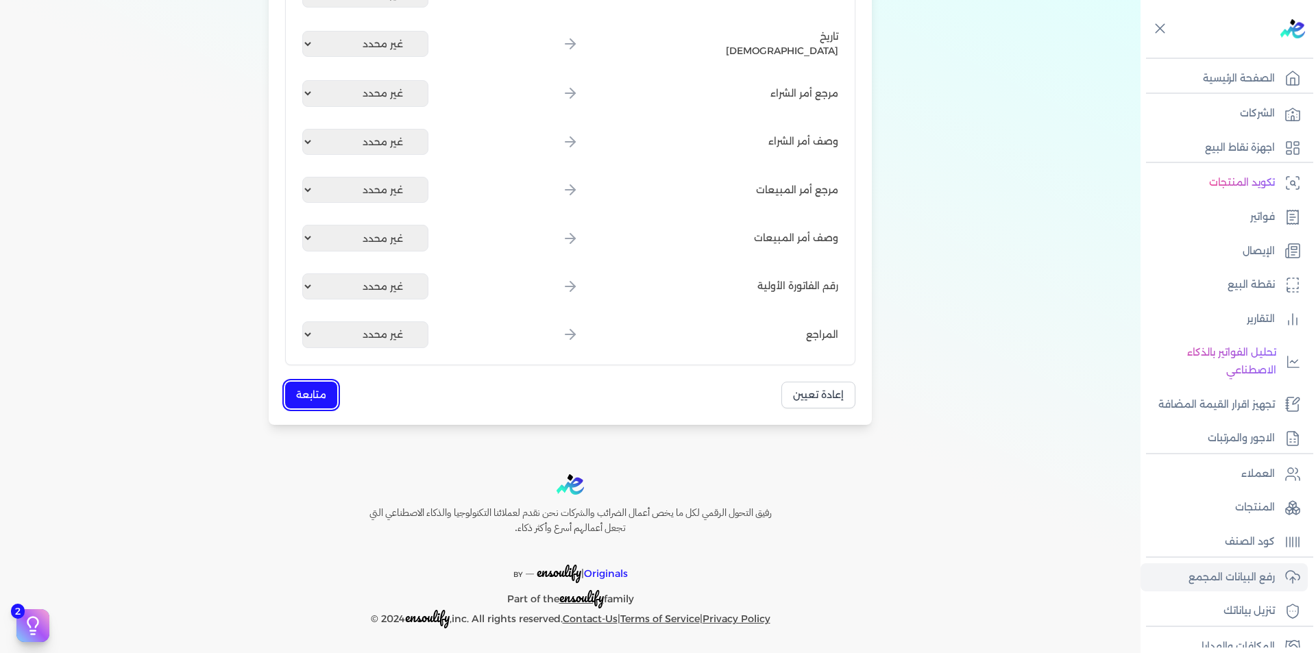
click at [303, 398] on button "متابعة" at bounding box center [311, 395] width 52 height 27
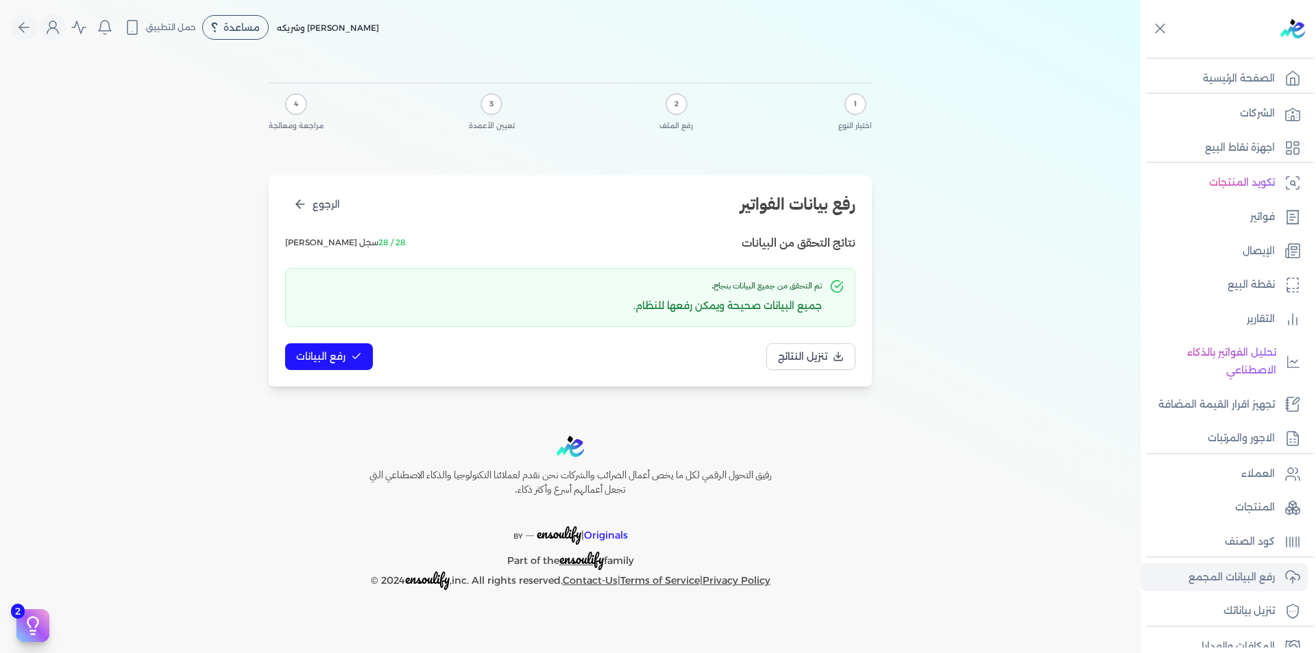
scroll to position [0, 0]
click at [322, 352] on span "رفع البيانات" at bounding box center [320, 357] width 49 height 14
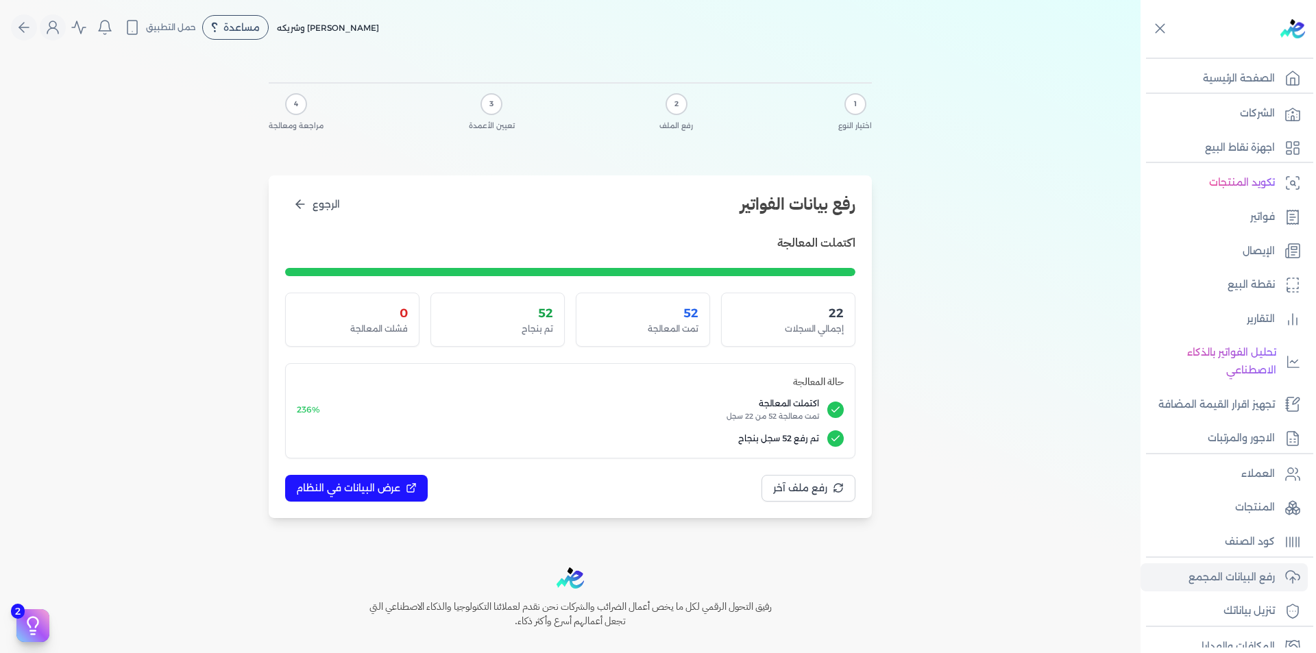
click at [986, 266] on div "1 اختيار النوع 2 رفع الملف 3 تعيين الأعمدة 4 مراجعة ومعالجة رفع بيانات الفواتير…" at bounding box center [570, 297] width 1140 height 485
click at [1243, 108] on p "الشركات" at bounding box center [1257, 114] width 35 height 18
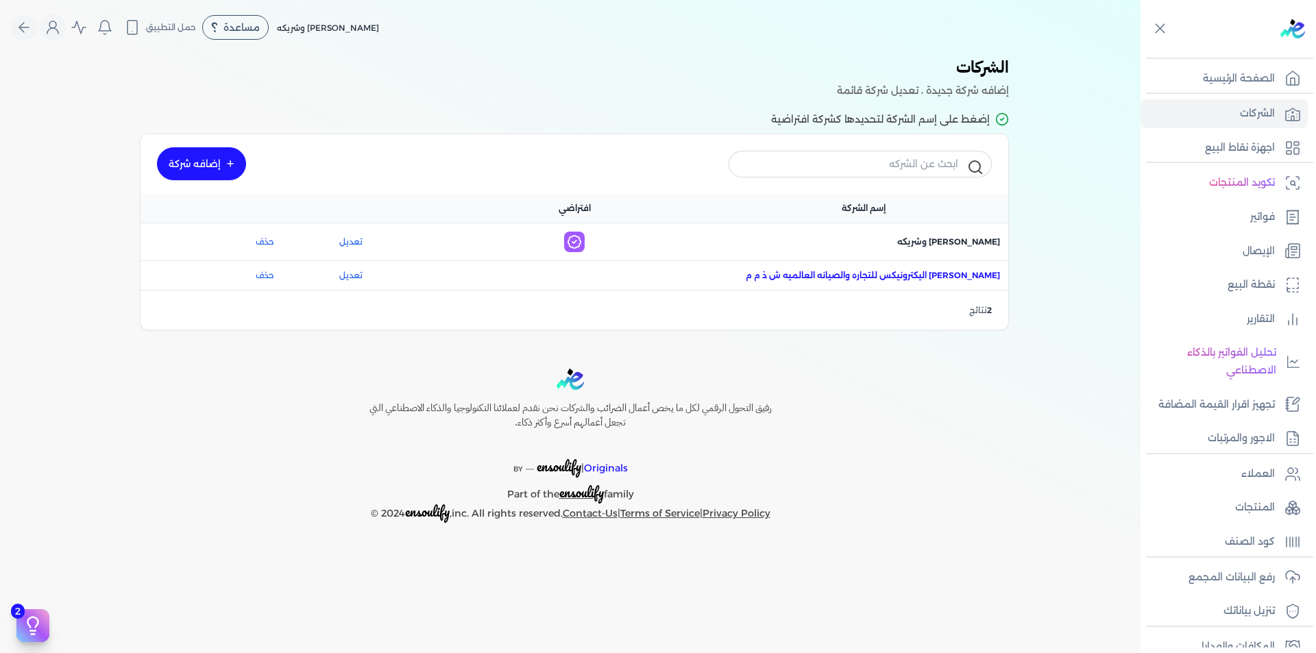
click at [892, 271] on span "اسم الشركة : [PERSON_NAME] اليكترونيكس للتجاره والصيانه العالميه ش ذ م م" at bounding box center [873, 275] width 254 height 12
